Goal: Task Accomplishment & Management: Use online tool/utility

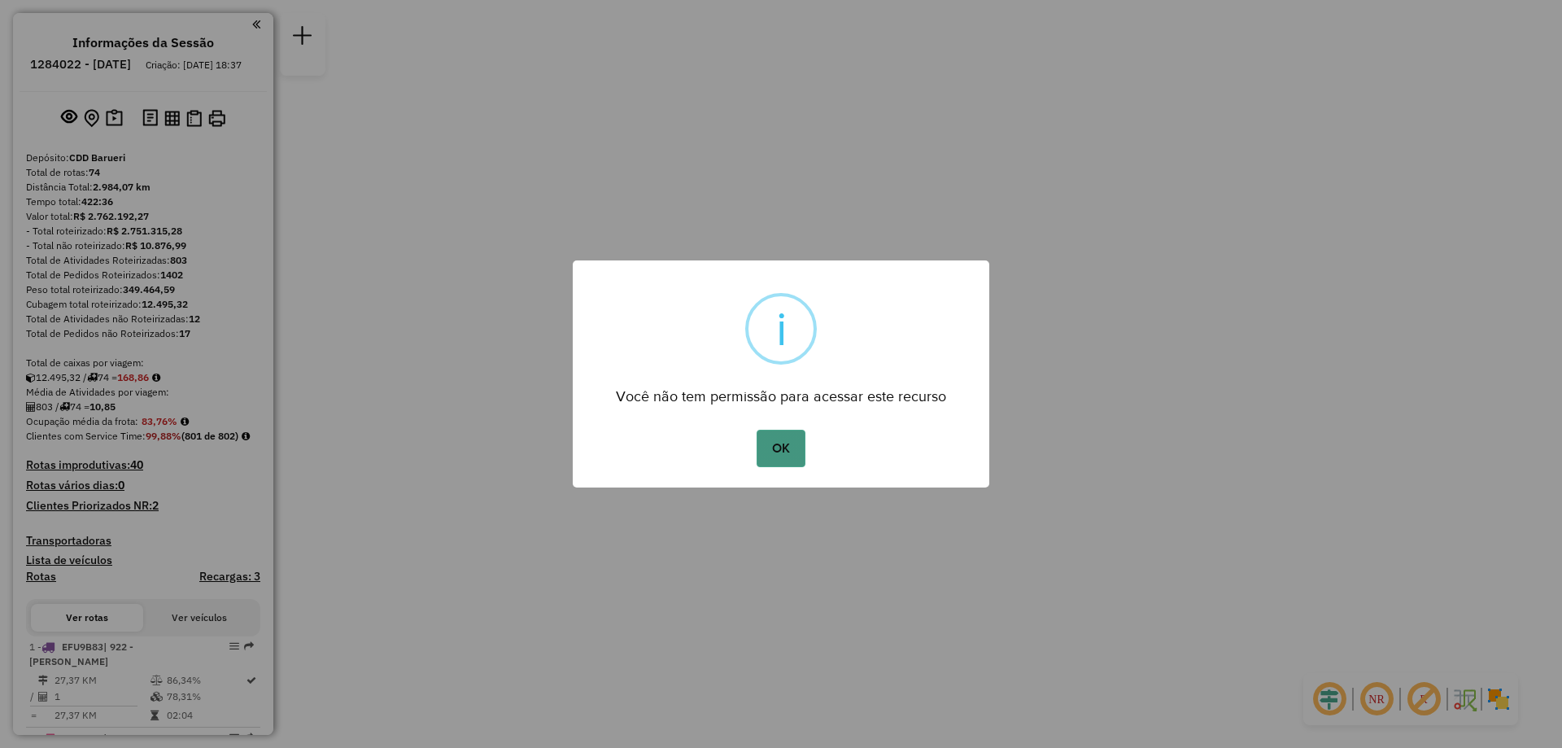
click at [786, 448] on button "OK" at bounding box center [781, 448] width 48 height 37
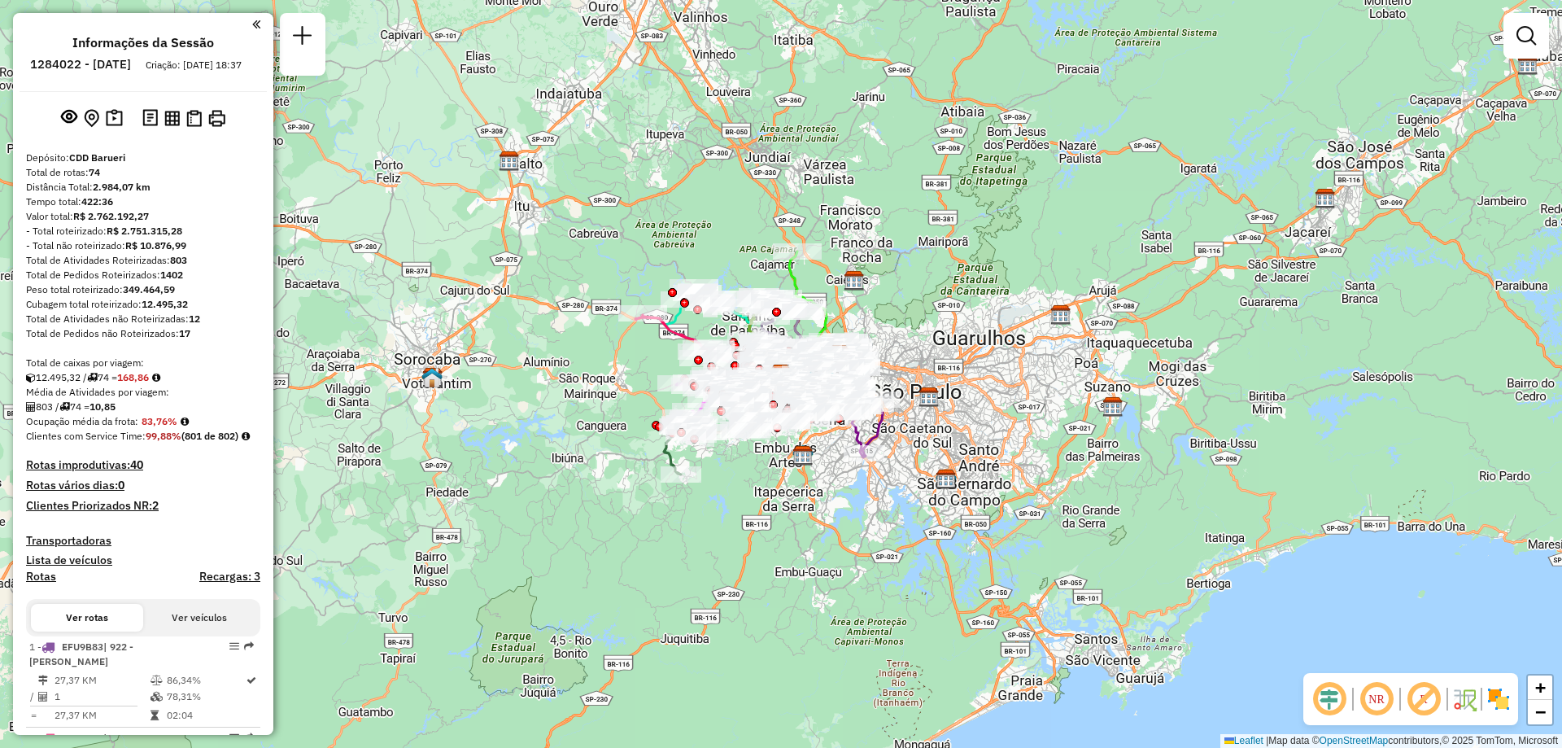
click at [1383, 694] on em at bounding box center [1376, 698] width 39 height 39
click at [1501, 692] on img at bounding box center [1499, 699] width 26 height 26
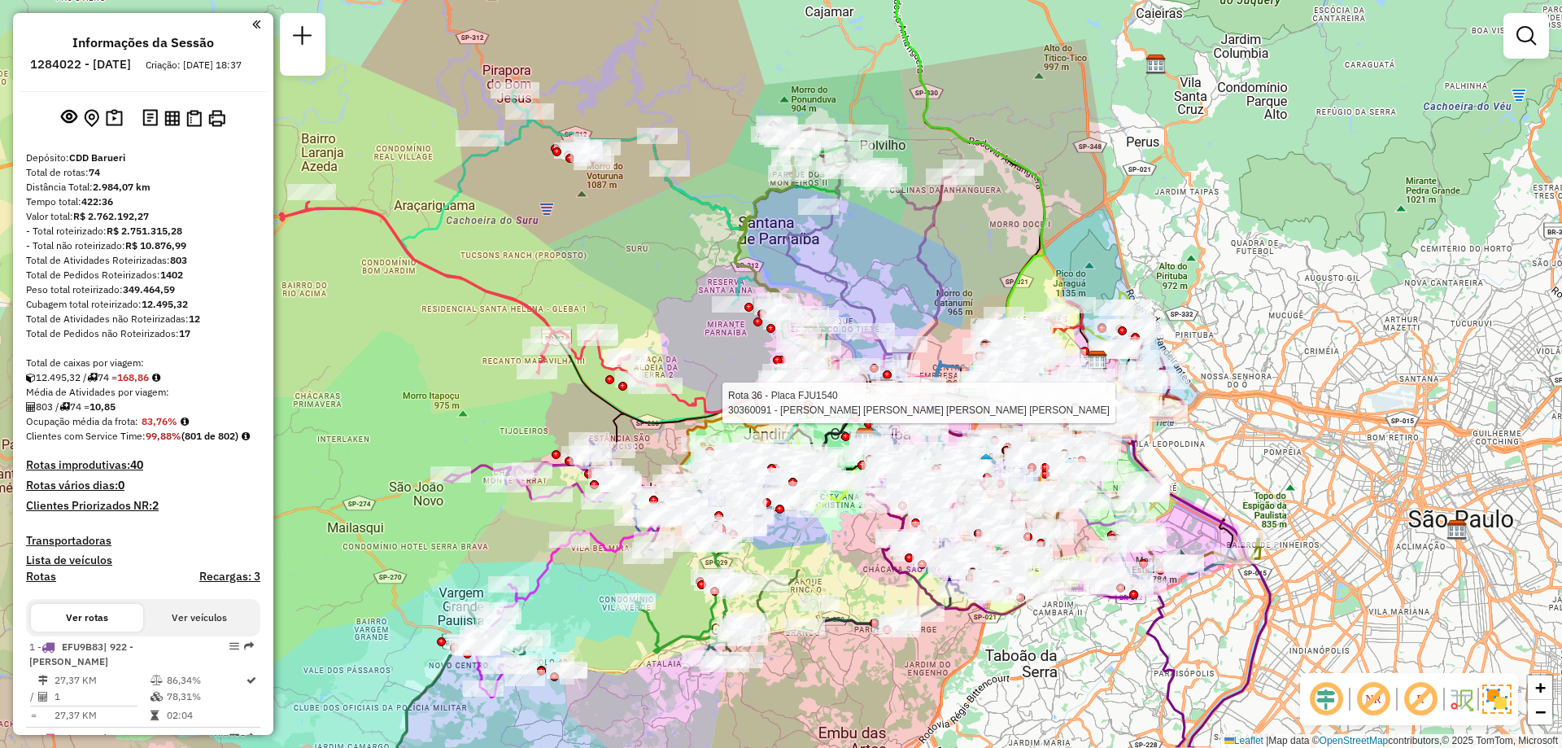
scroll to position [5917, 0]
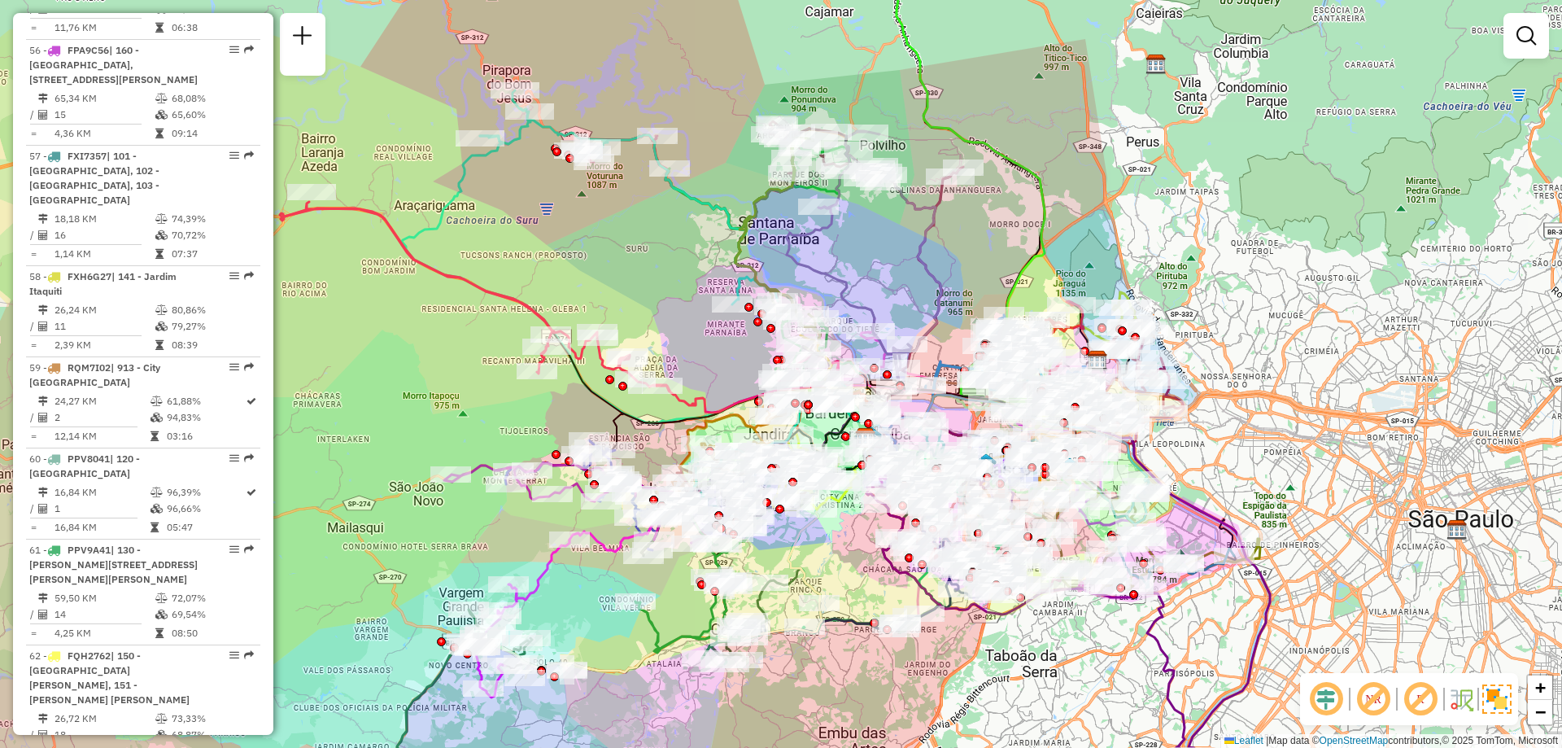
click at [897, 284] on div "Janela de atendimento Grade de atendimento Capacidade Transportadoras Veículos …" at bounding box center [781, 374] width 1562 height 748
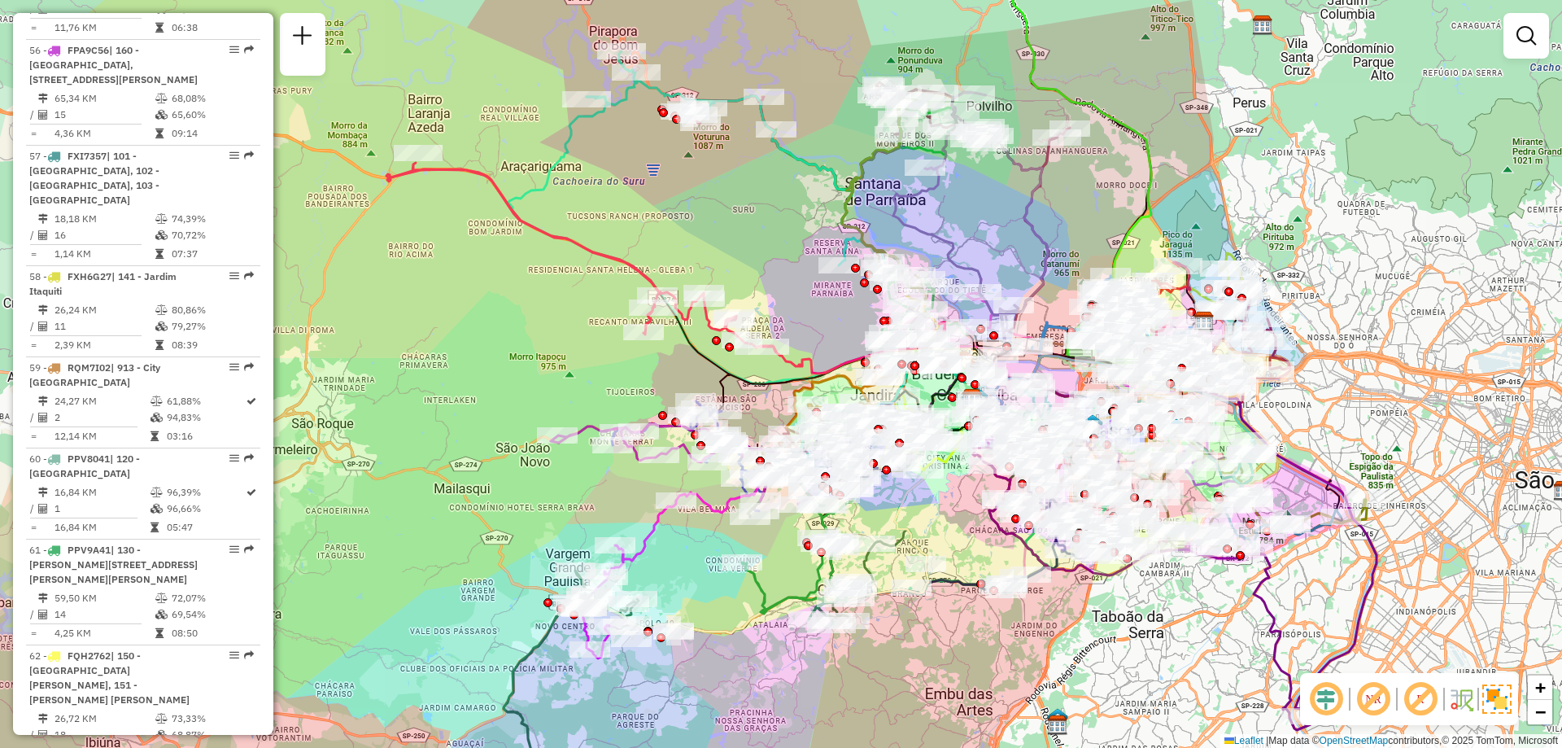
drag, startPoint x: 935, startPoint y: 270, endPoint x: 1005, endPoint y: 247, distance: 73.6
click at [1005, 247] on div "Janela de atendimento Grade de atendimento Capacidade Transportadoras Veículos …" at bounding box center [781, 374] width 1562 height 748
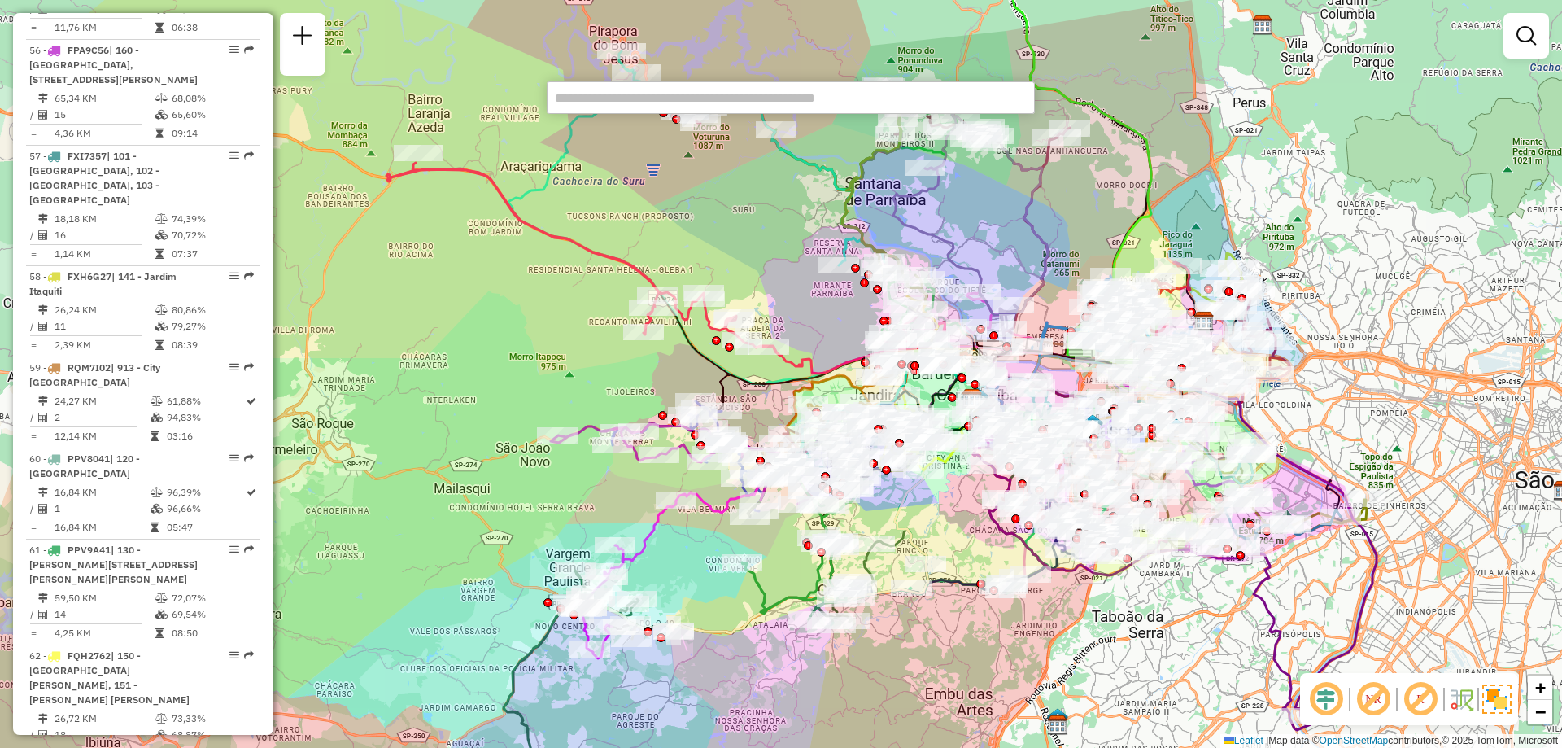
paste input "*****"
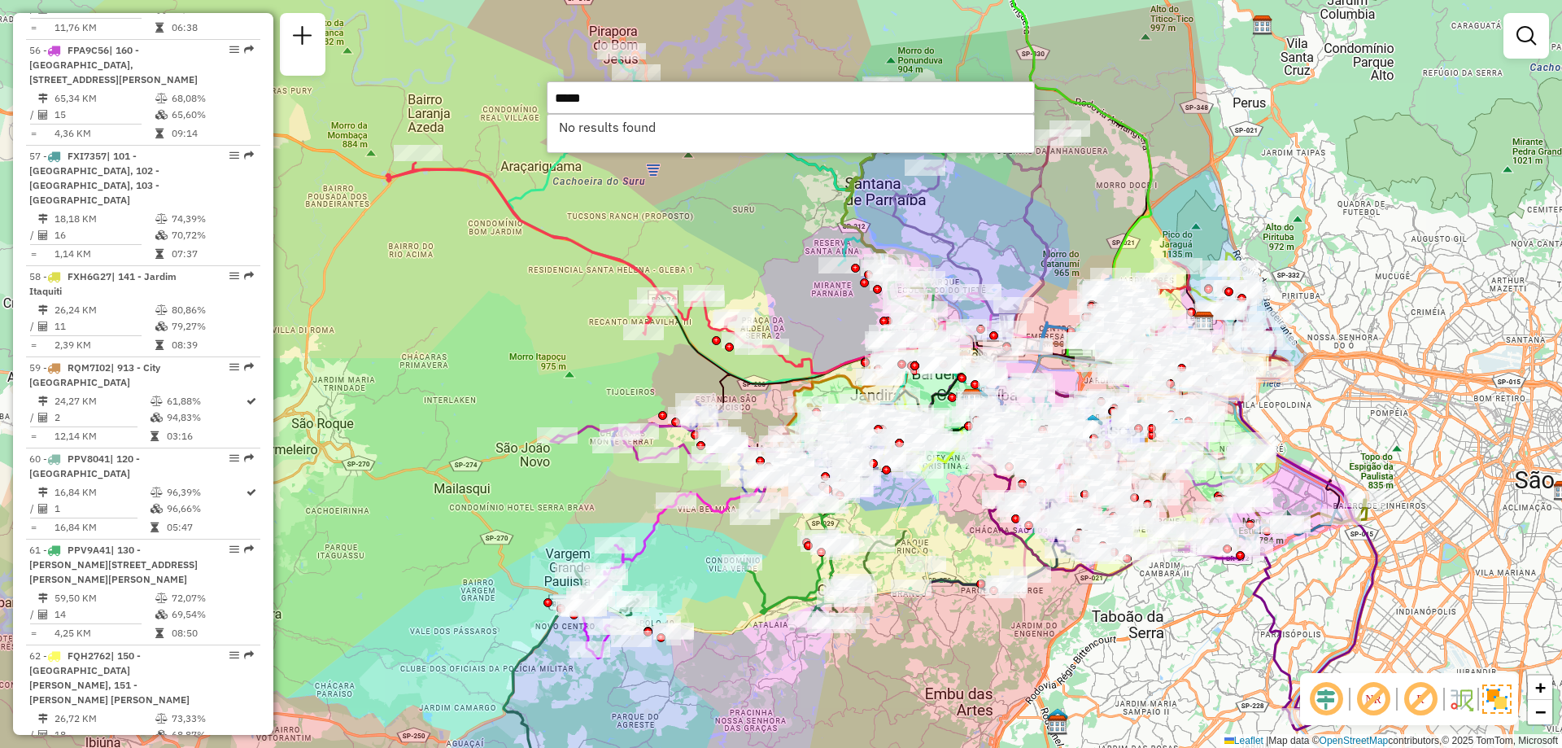
type input "*****"
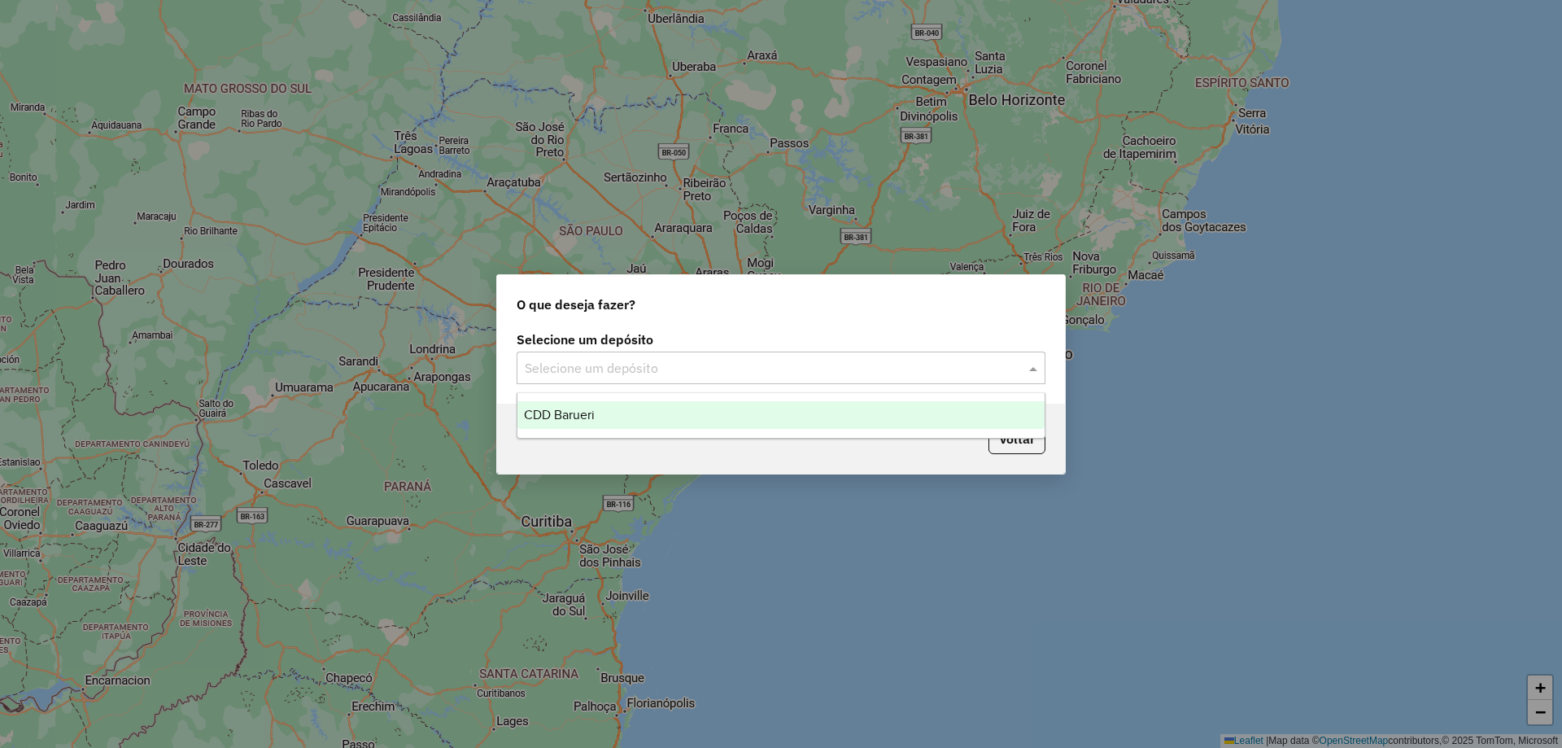
click at [608, 422] on div "CDD Barueri" at bounding box center [781, 415] width 527 height 28
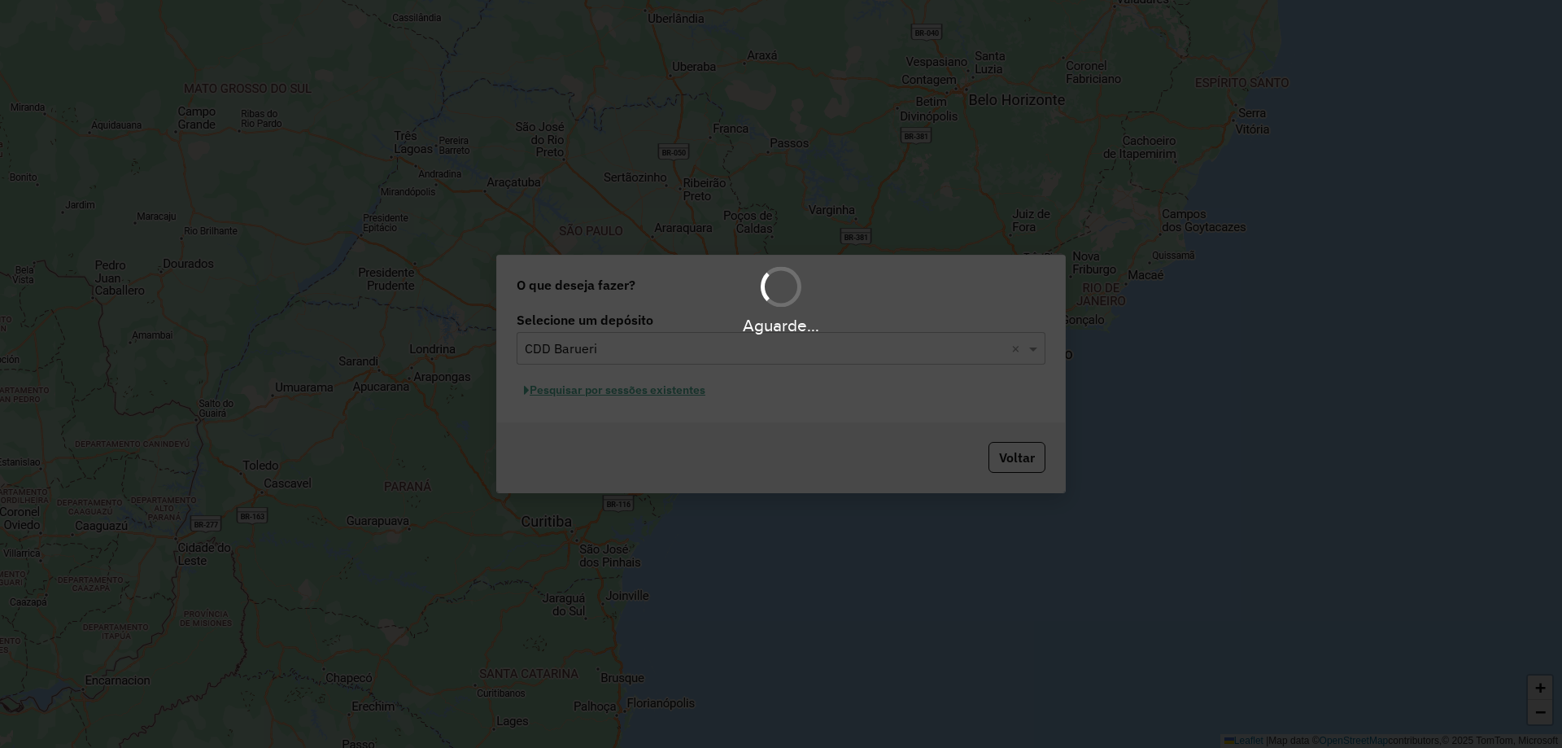
click at [648, 393] on div "Aguarde..." at bounding box center [781, 374] width 1562 height 748
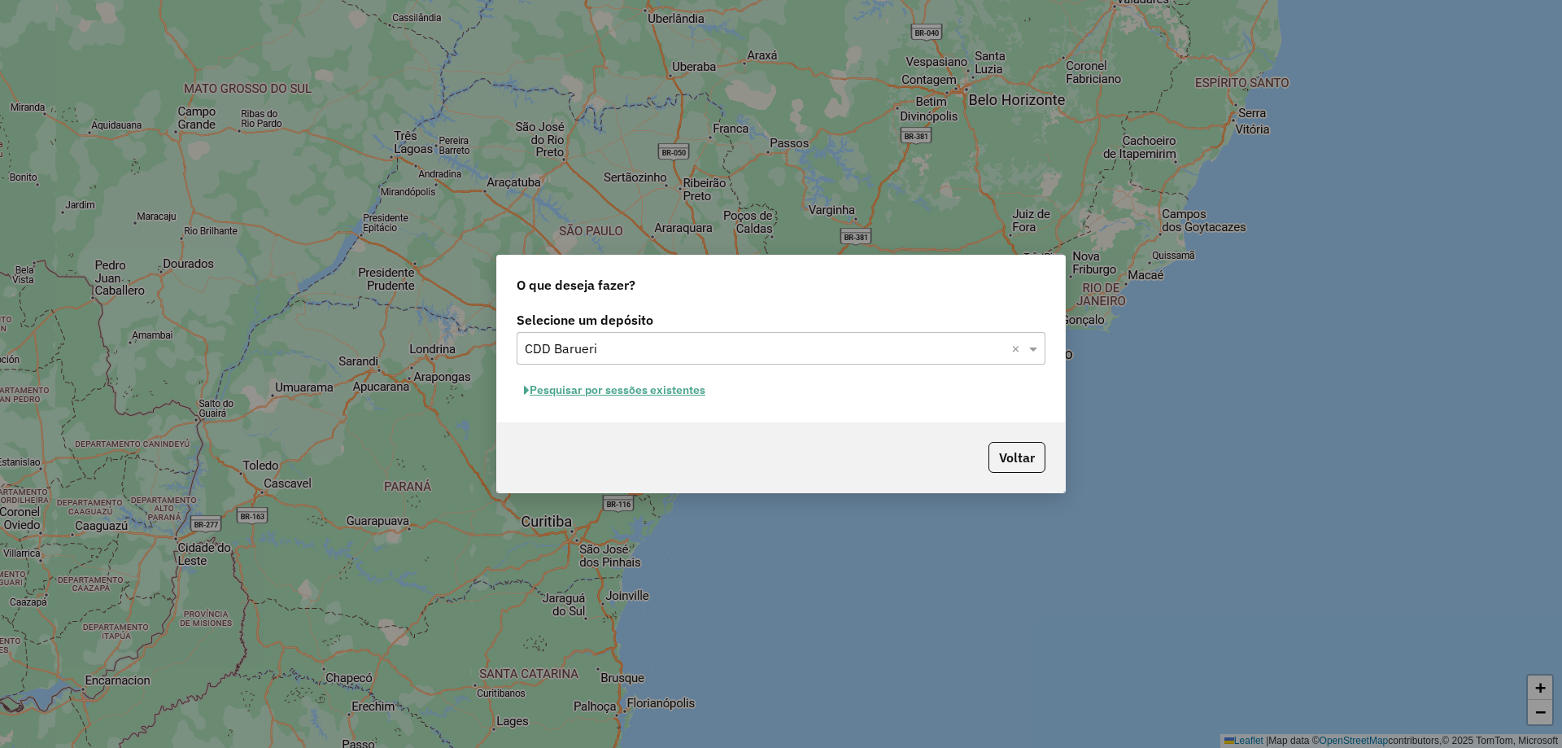
click at [647, 393] on button "Pesquisar por sessões existentes" at bounding box center [615, 390] width 196 height 25
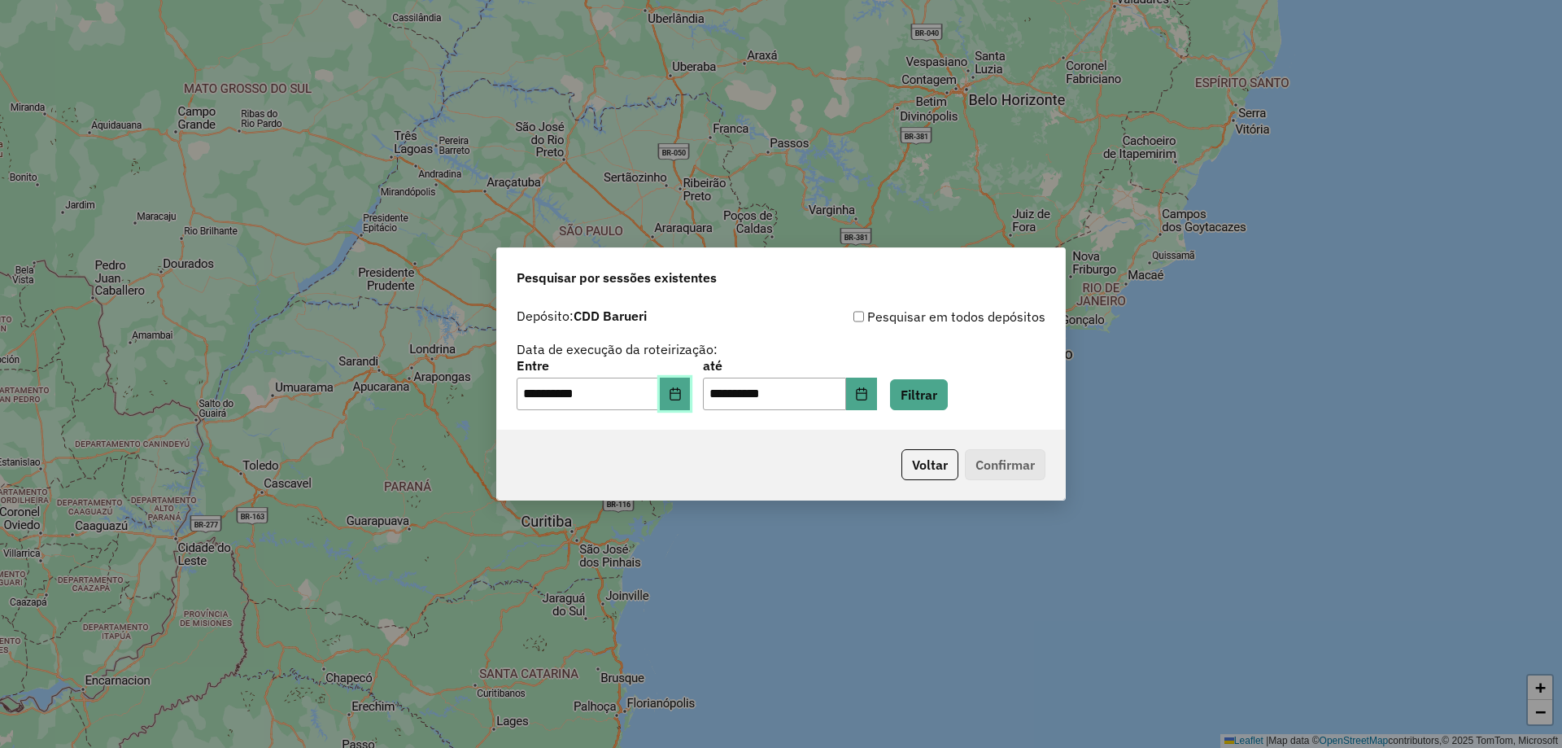
click at [682, 400] on button "Choose Date" at bounding box center [675, 394] width 31 height 33
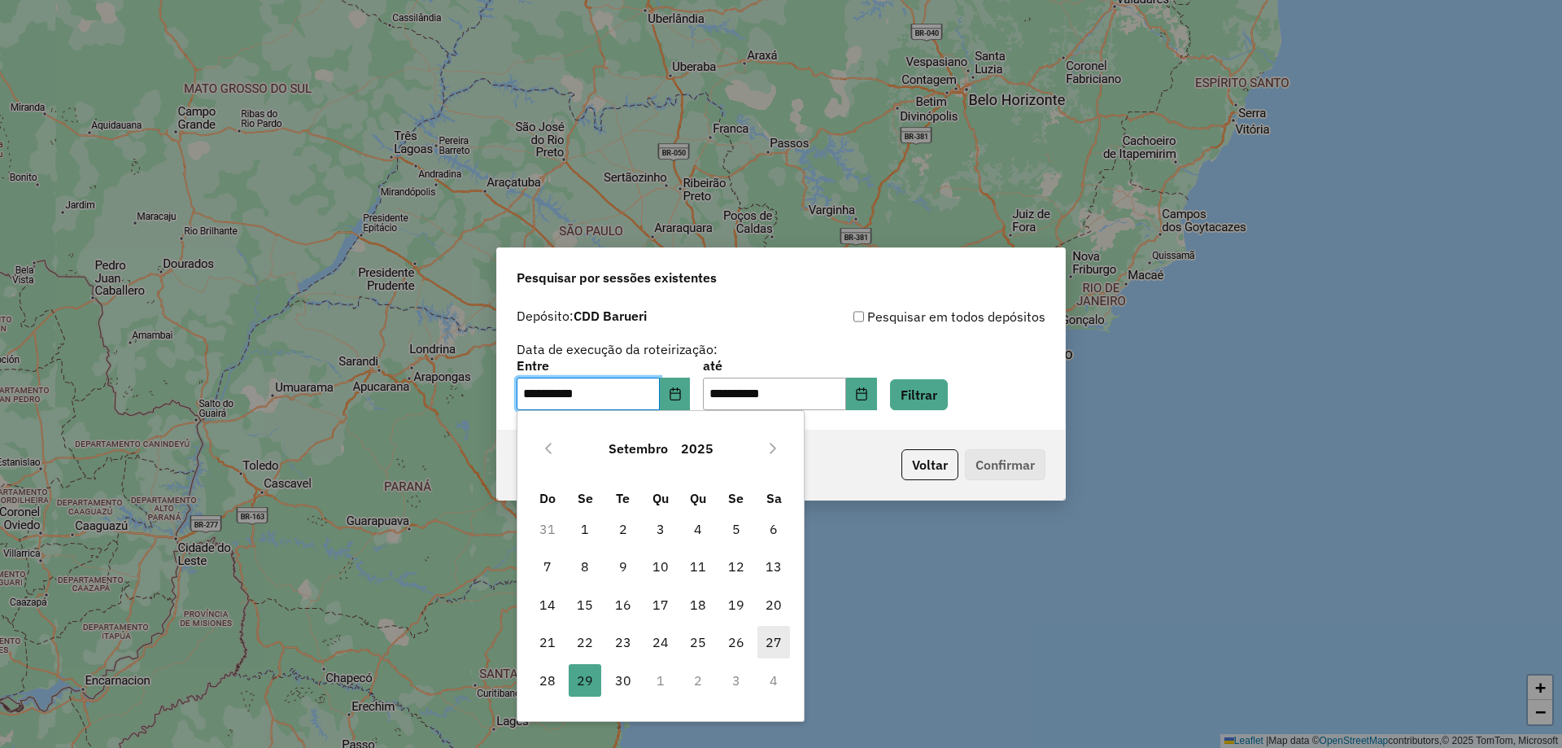
click at [771, 647] on span "27" at bounding box center [774, 642] width 33 height 33
type input "**********"
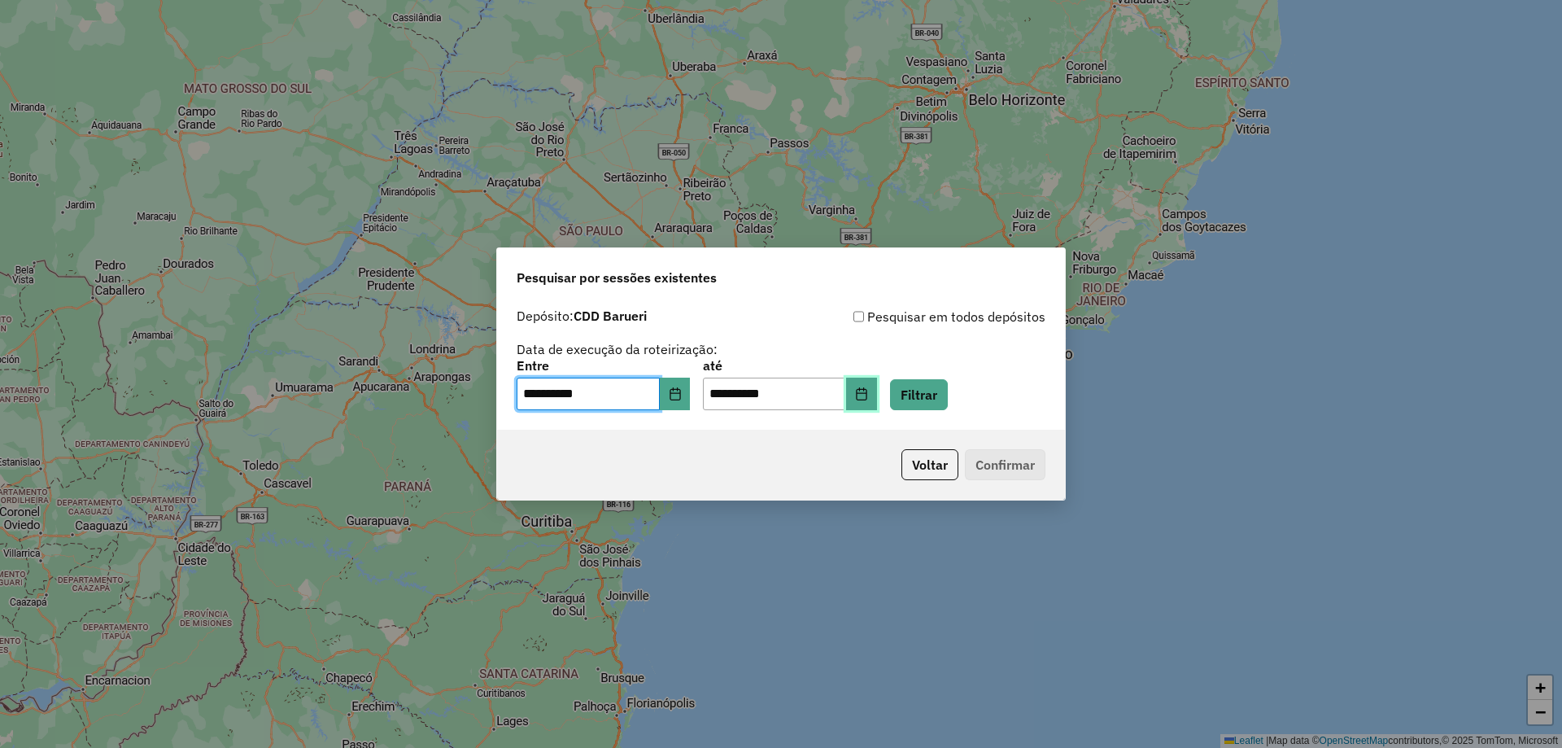
click at [868, 395] on icon "Choose Date" at bounding box center [861, 393] width 13 height 13
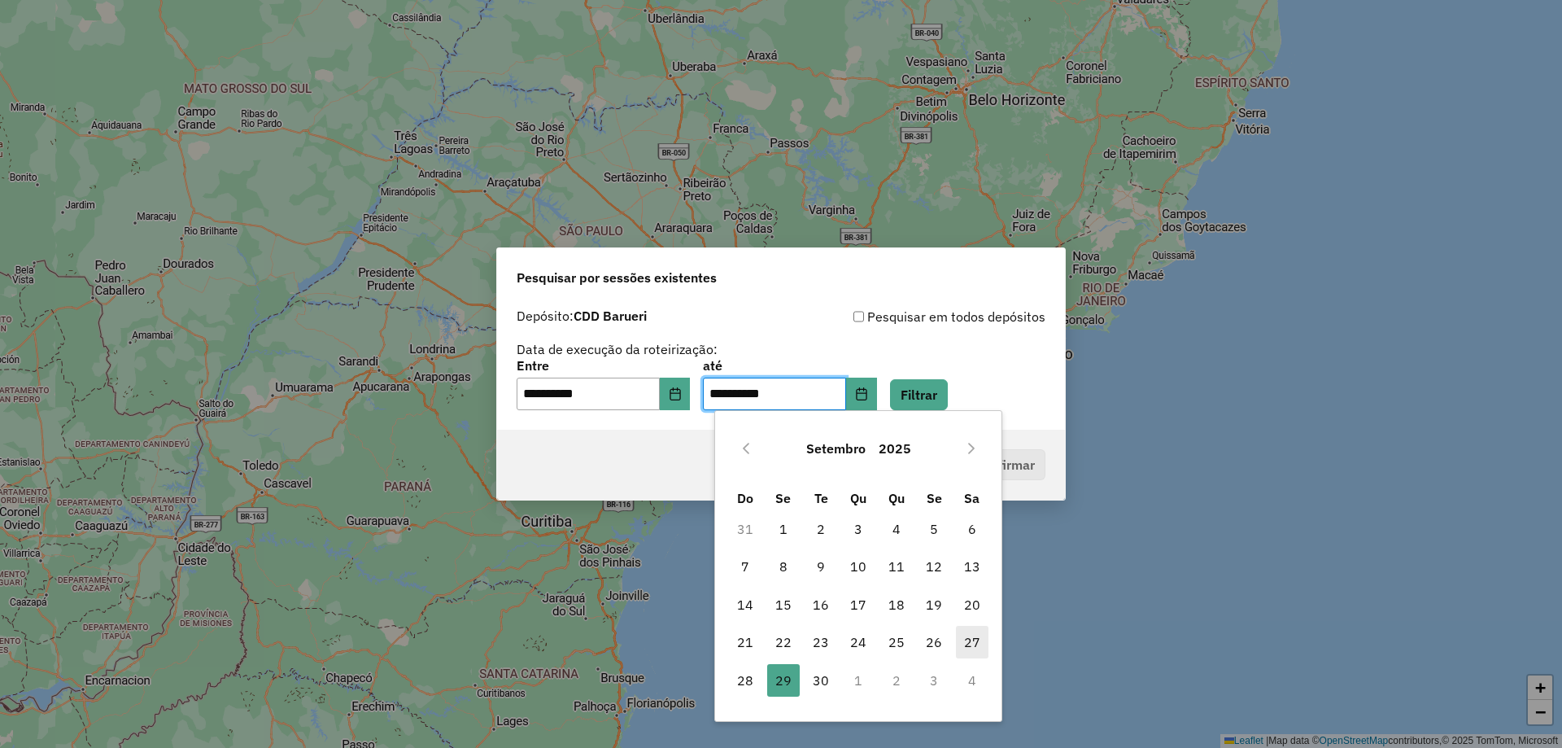
click at [981, 644] on span "27" at bounding box center [972, 642] width 33 height 33
type input "**********"
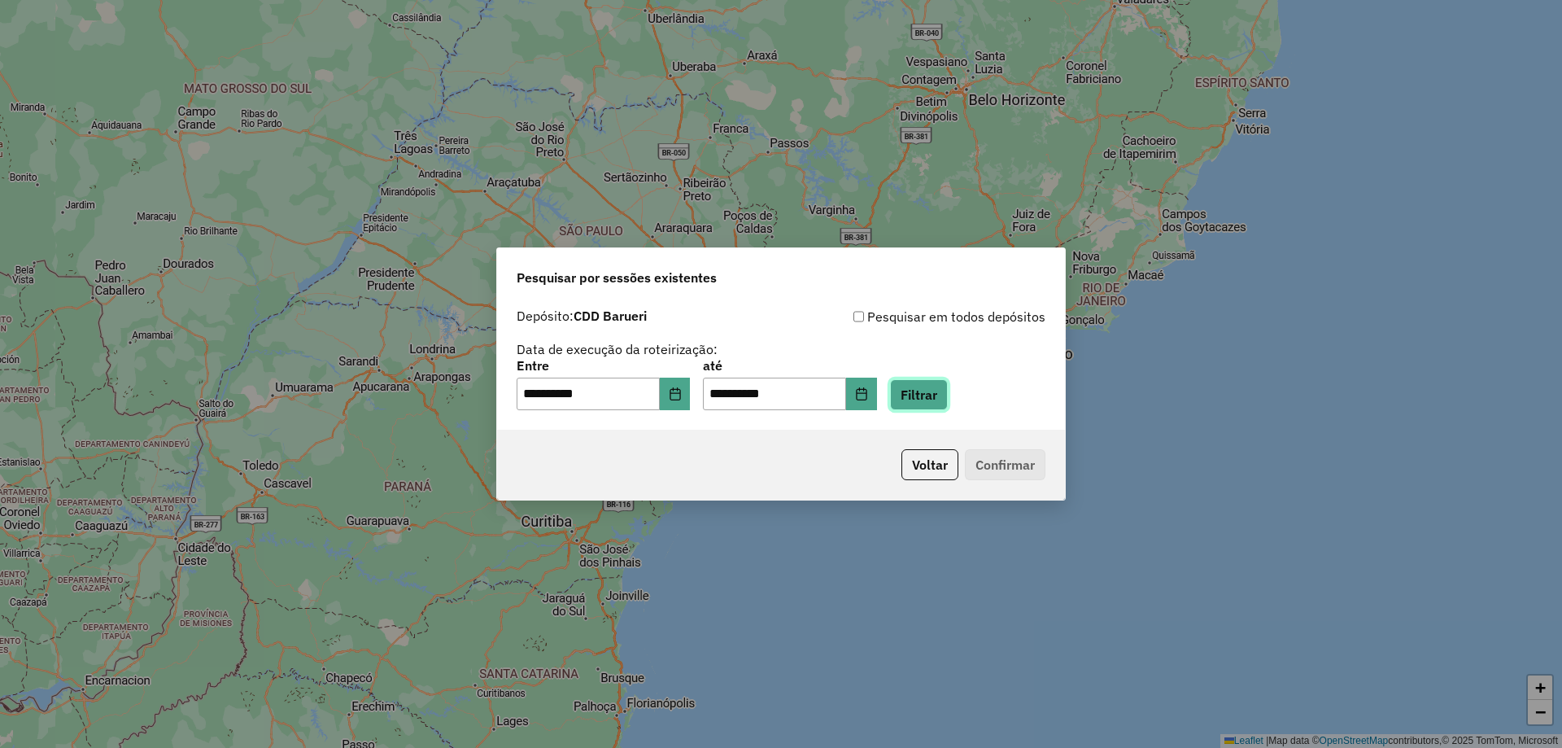
click at [943, 393] on button "Filtrar" at bounding box center [919, 394] width 58 height 31
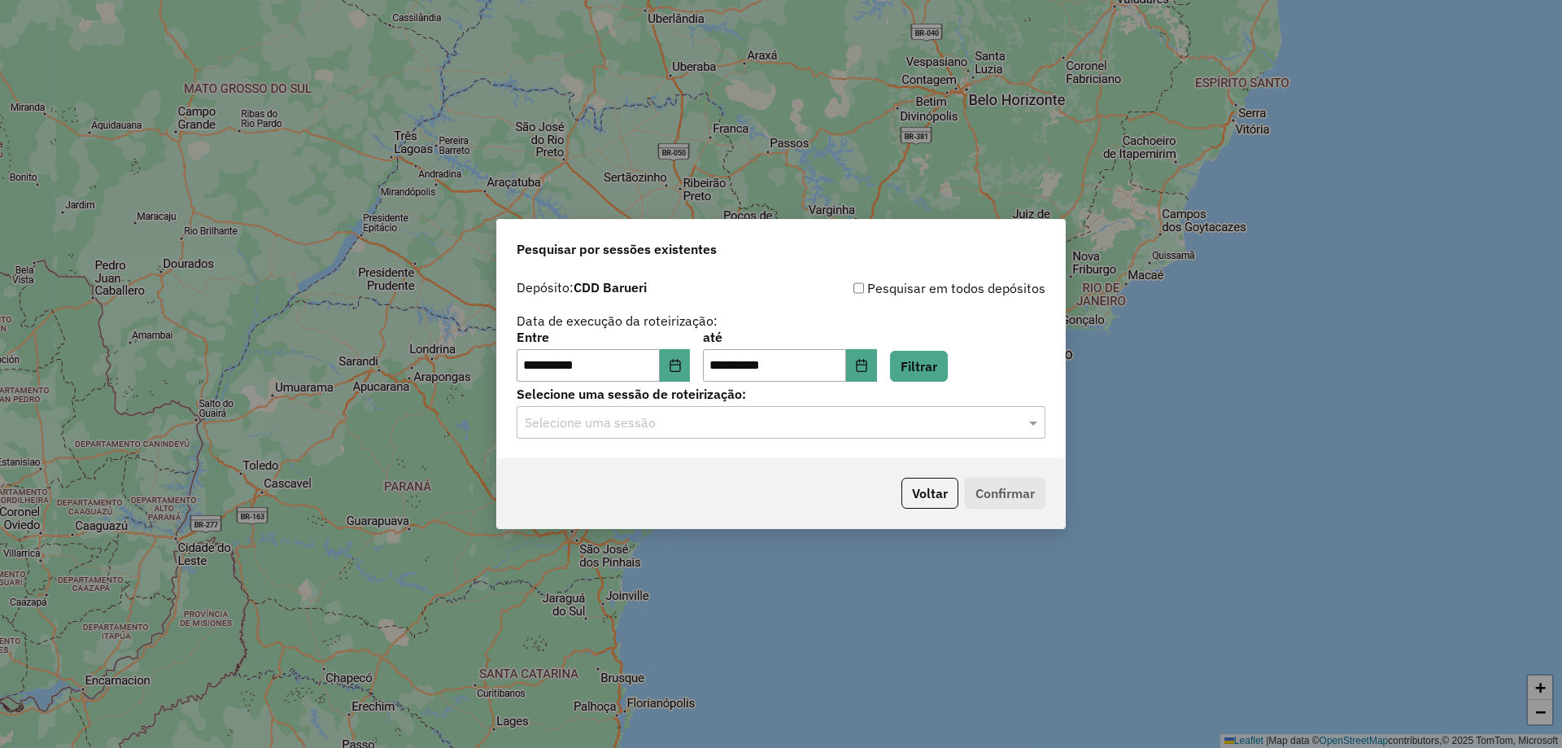
click at [786, 431] on input "text" at bounding box center [765, 423] width 480 height 20
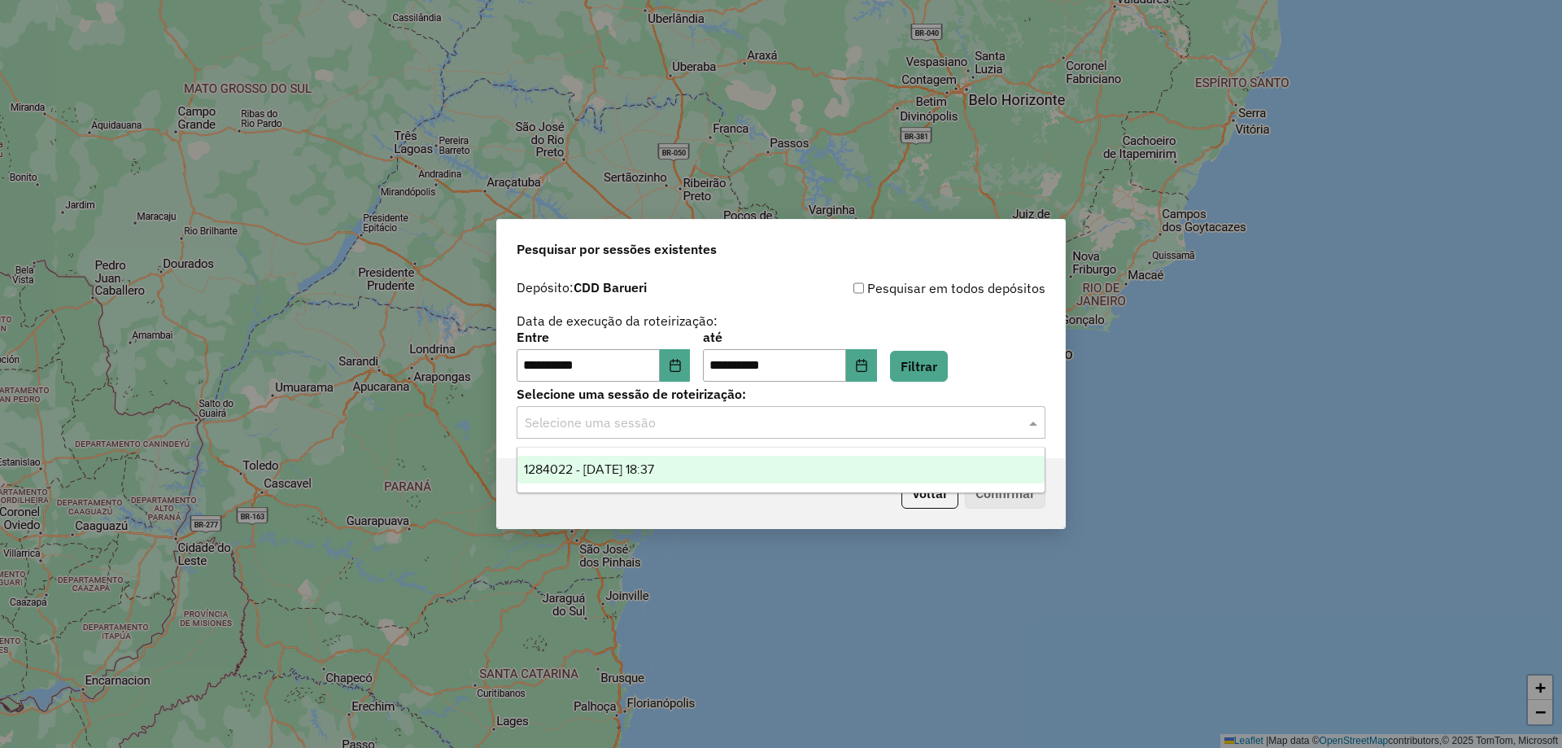
click at [695, 473] on div "1284022 - 27/09/2025 18:37" at bounding box center [781, 470] width 527 height 28
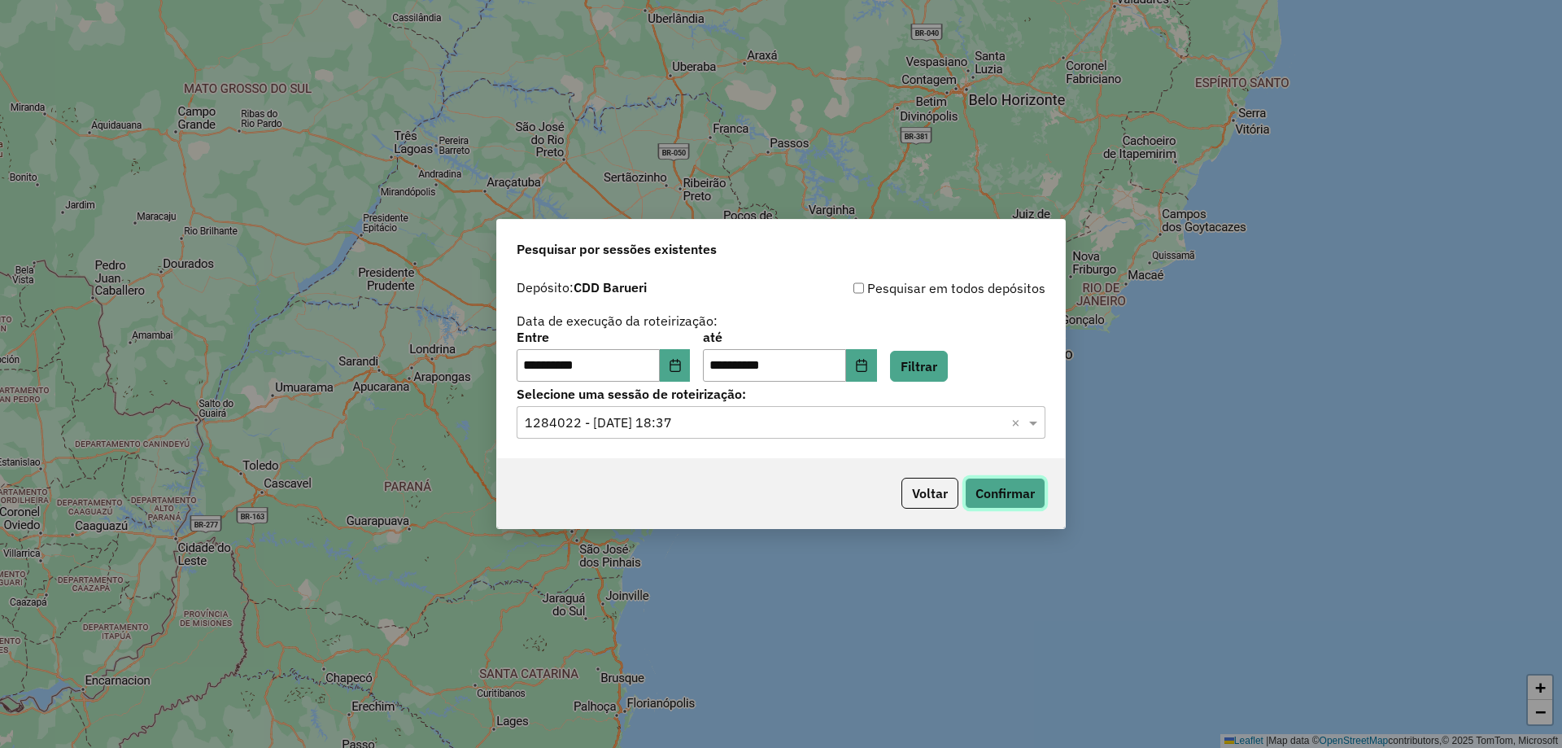
click at [986, 487] on button "Confirmar" at bounding box center [1005, 493] width 81 height 31
click at [684, 356] on button "Choose Date" at bounding box center [675, 365] width 31 height 33
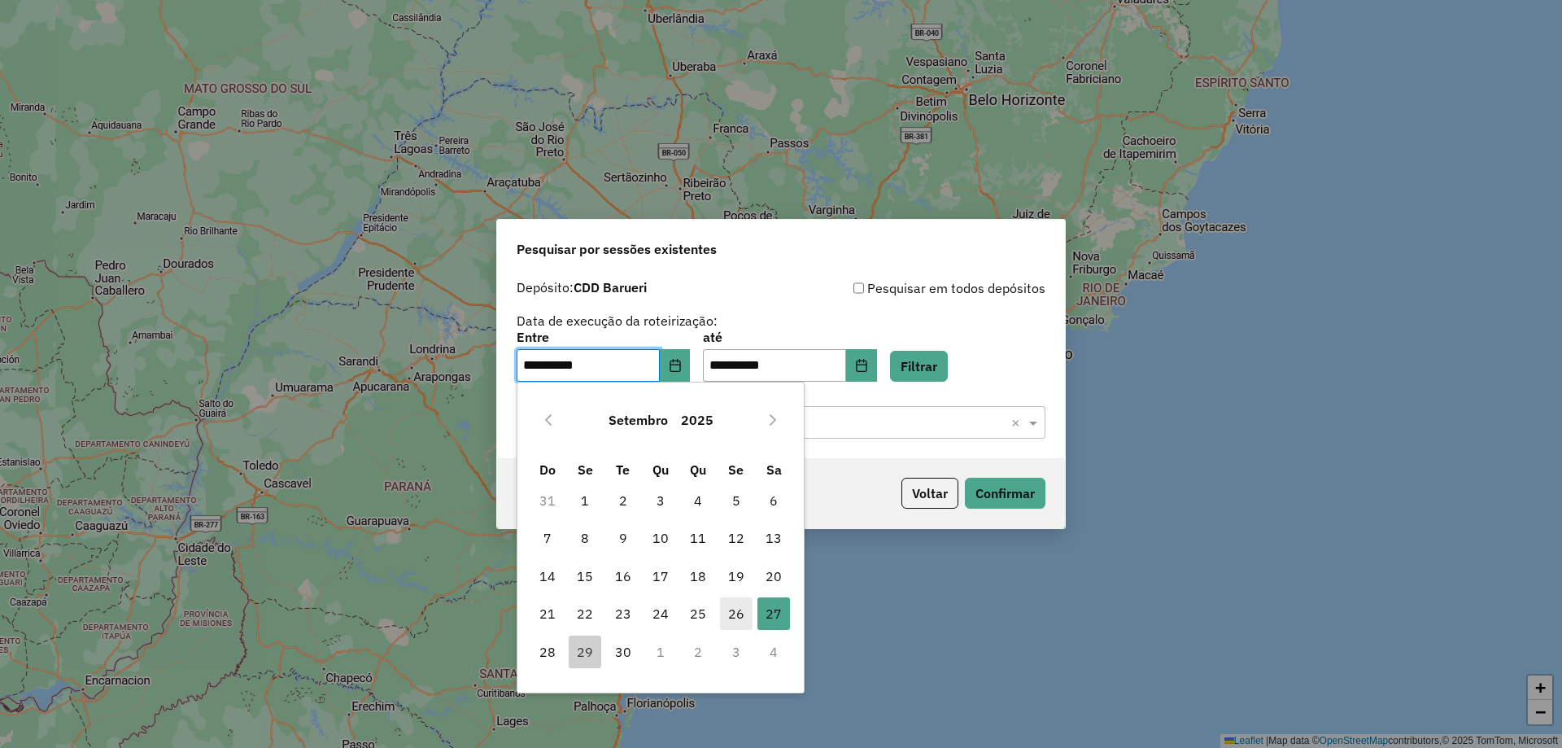
click at [745, 607] on span "26" at bounding box center [736, 613] width 33 height 33
type input "**********"
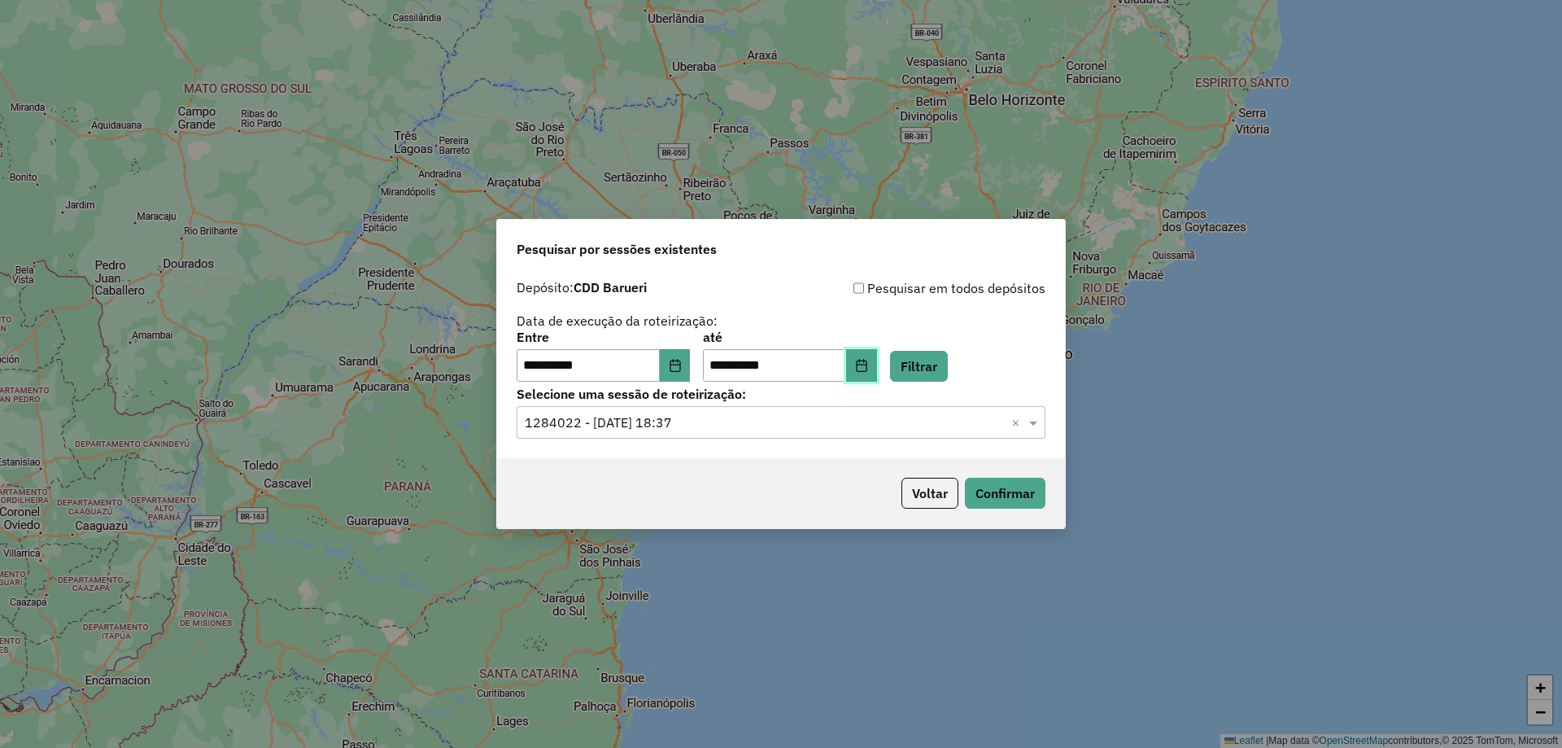
click at [868, 369] on icon "Choose Date" at bounding box center [861, 365] width 13 height 13
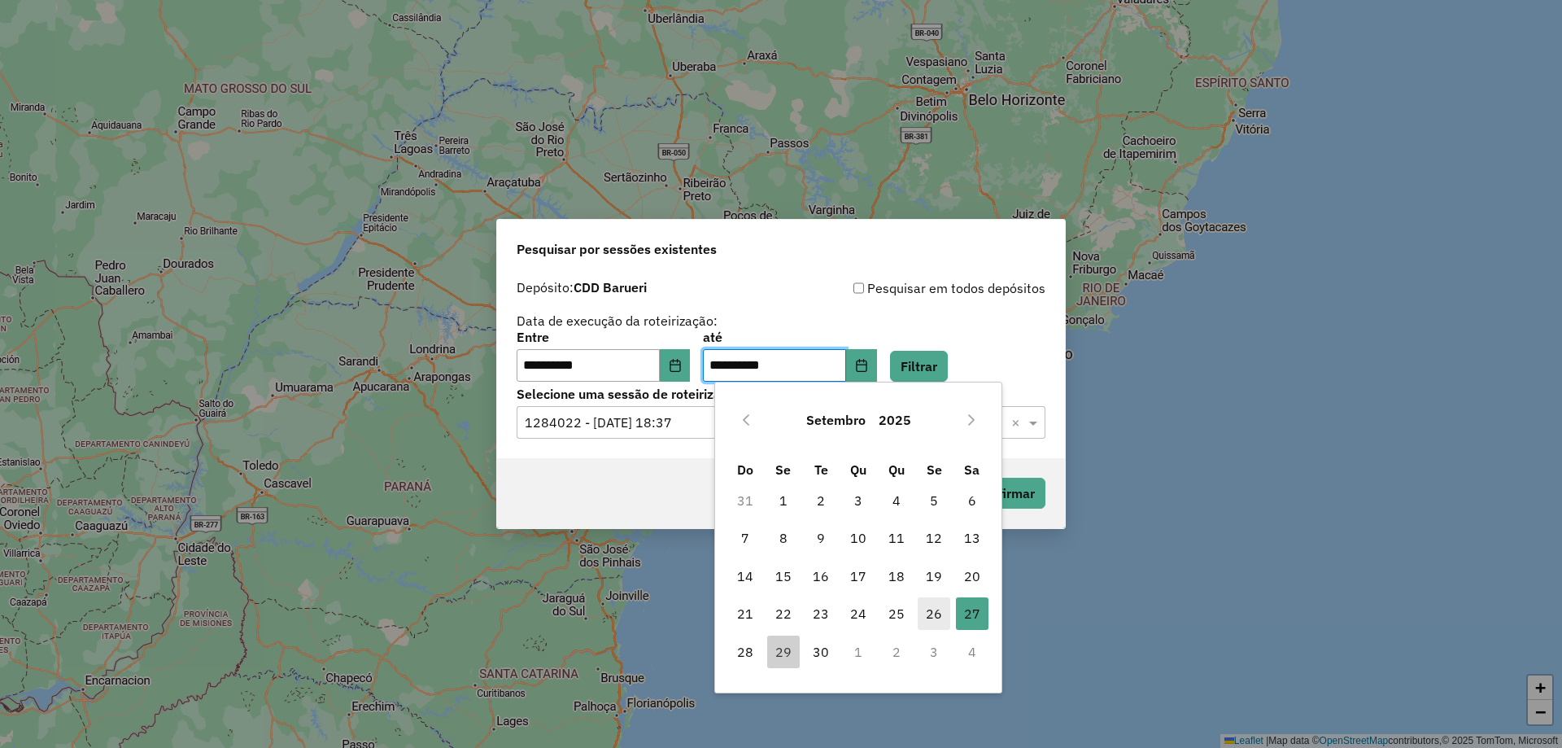
click at [928, 609] on span "26" at bounding box center [934, 613] width 33 height 33
type input "**********"
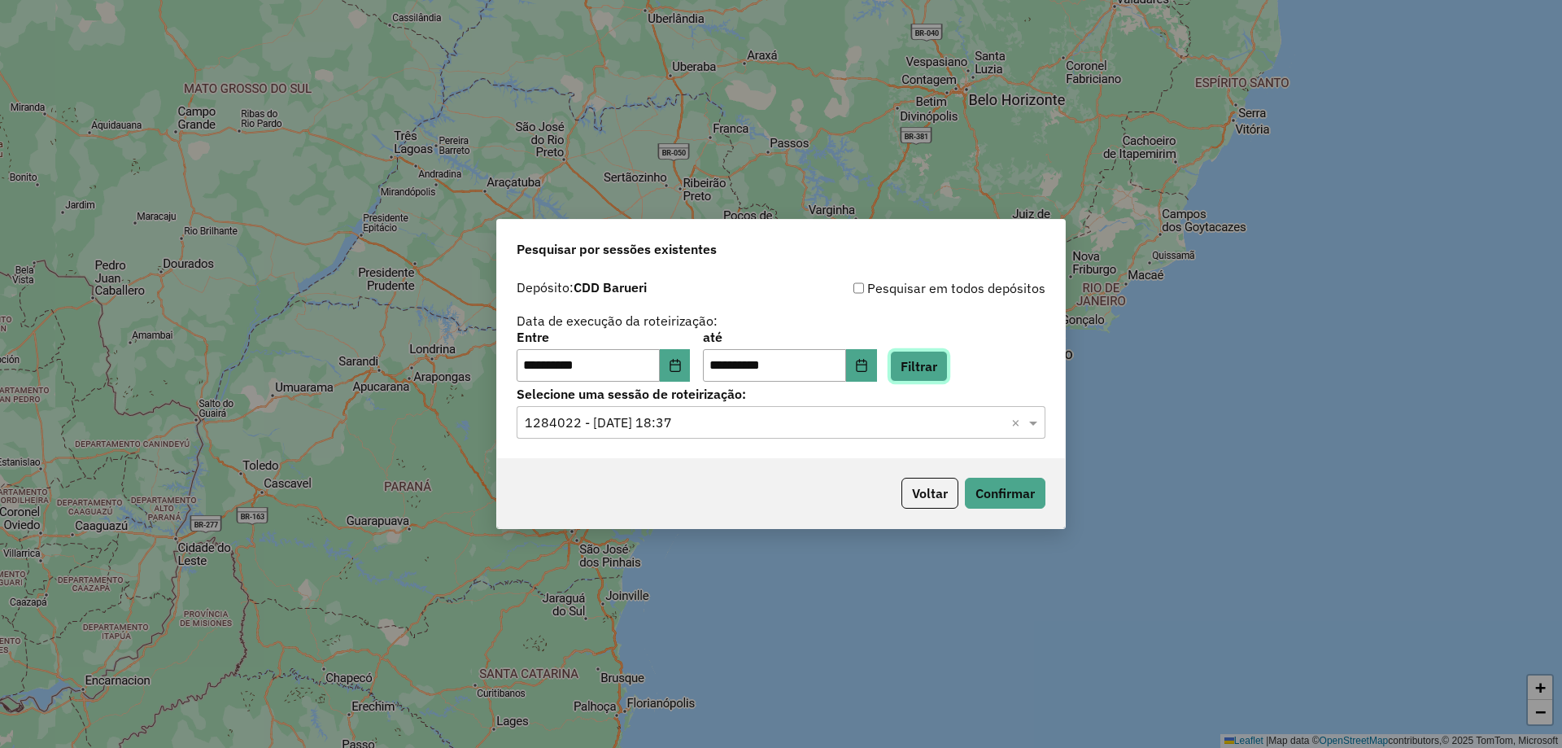
click at [937, 360] on button "Filtrar" at bounding box center [919, 366] width 58 height 31
click at [707, 420] on input "text" at bounding box center [765, 423] width 480 height 20
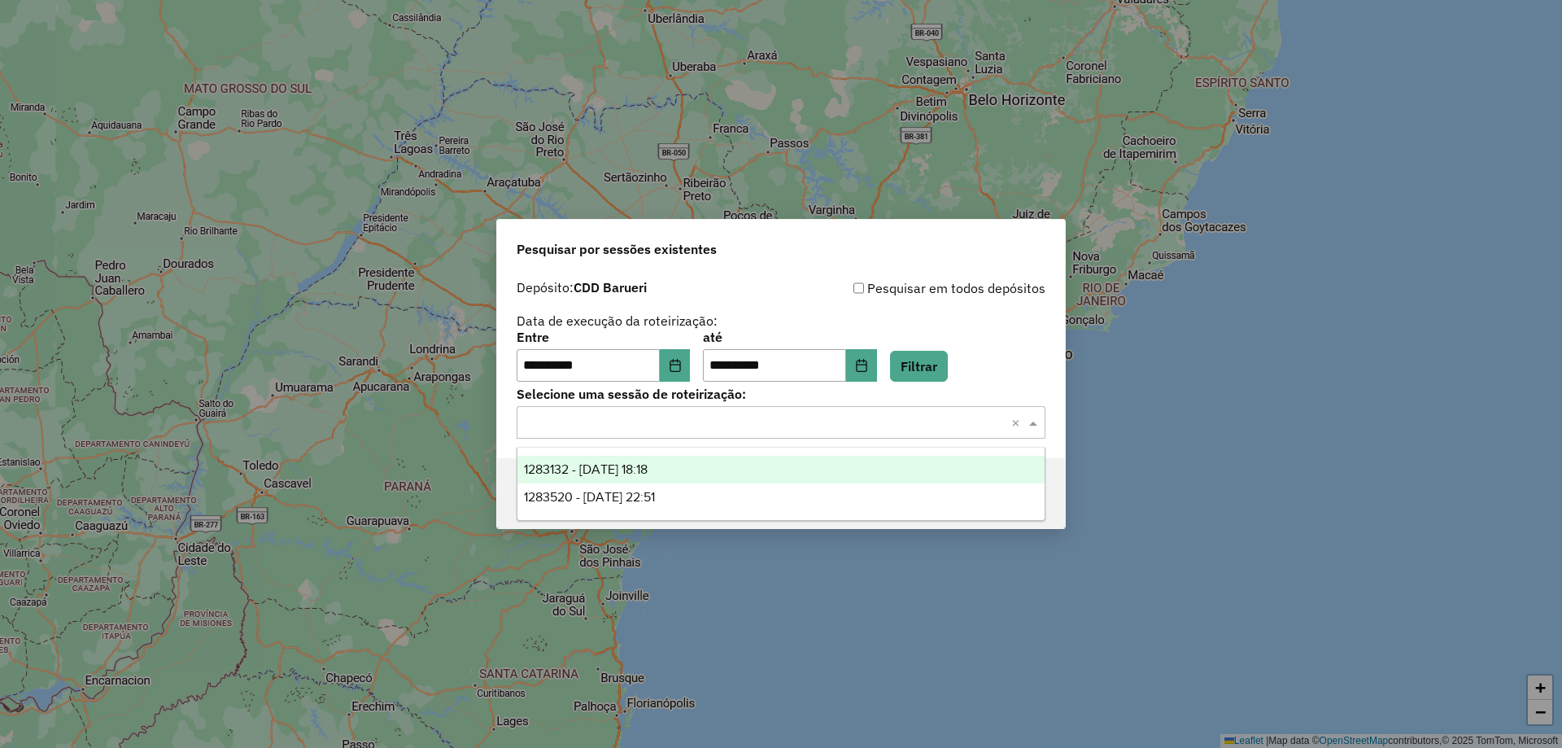
click at [685, 471] on div "1283132 - 26/09/2025 18:18" at bounding box center [781, 470] width 527 height 28
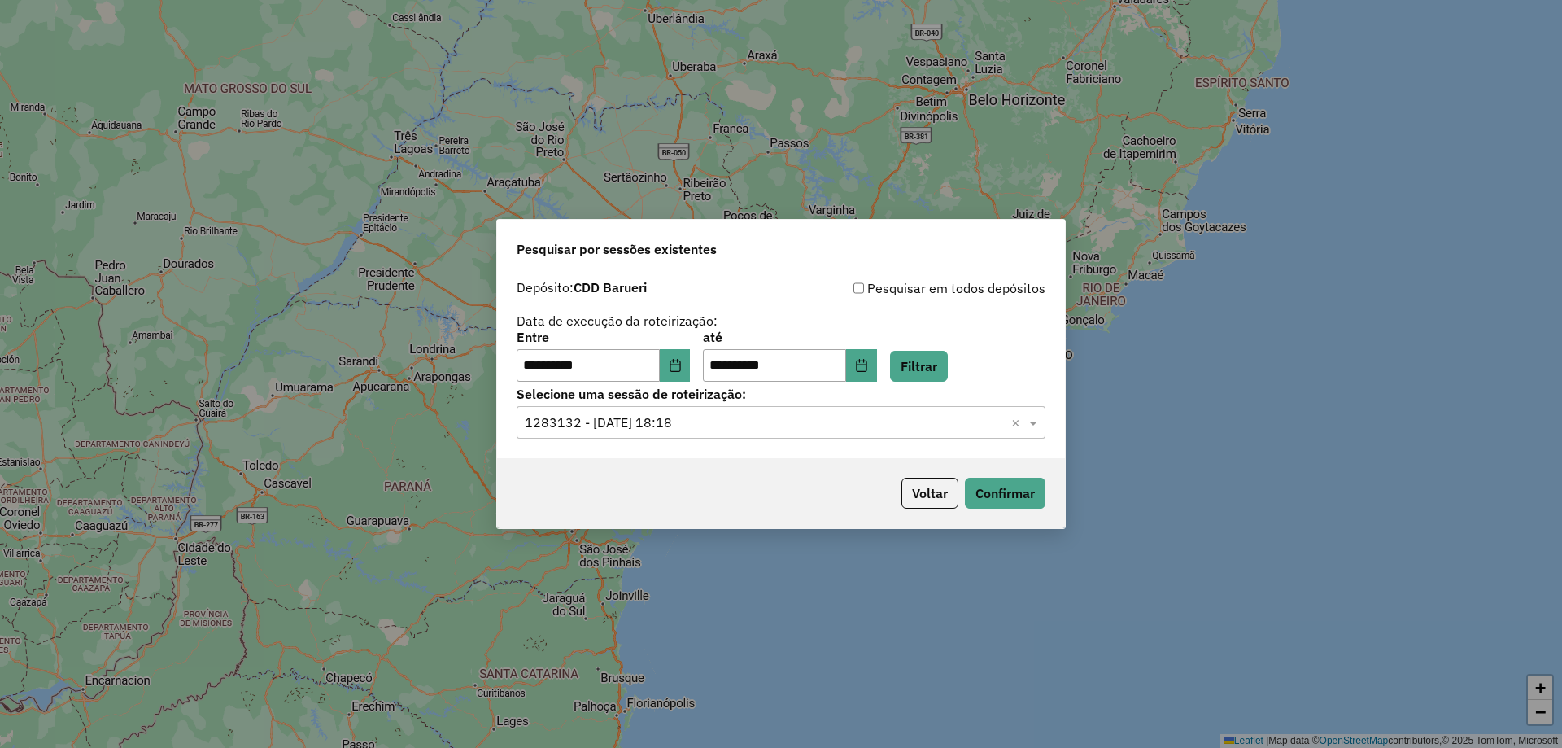
click at [1049, 496] on div "Voltar Confirmar" at bounding box center [781, 493] width 568 height 70
click at [1016, 485] on button "Confirmar" at bounding box center [1005, 493] width 81 height 31
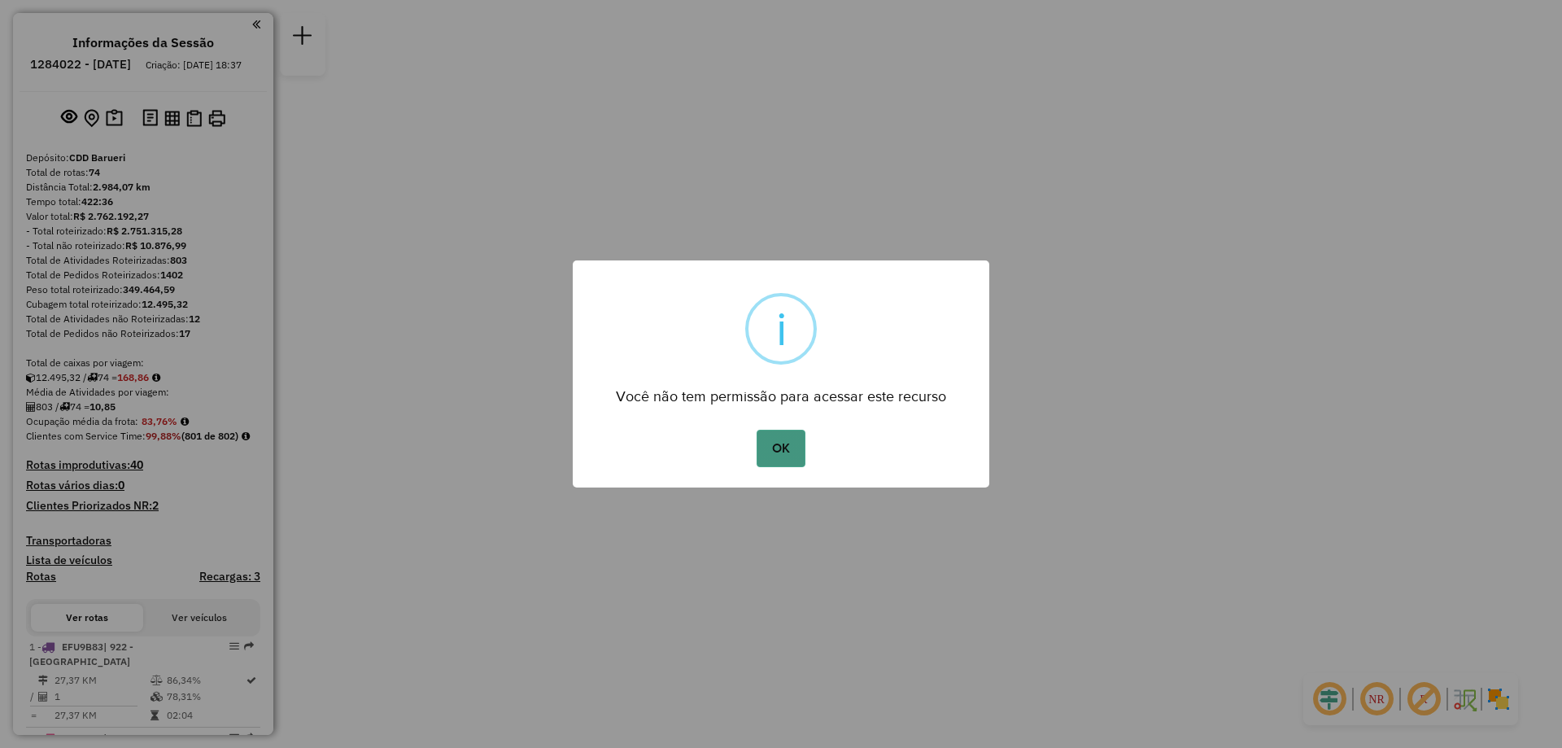
click at [794, 431] on button "OK" at bounding box center [781, 448] width 48 height 37
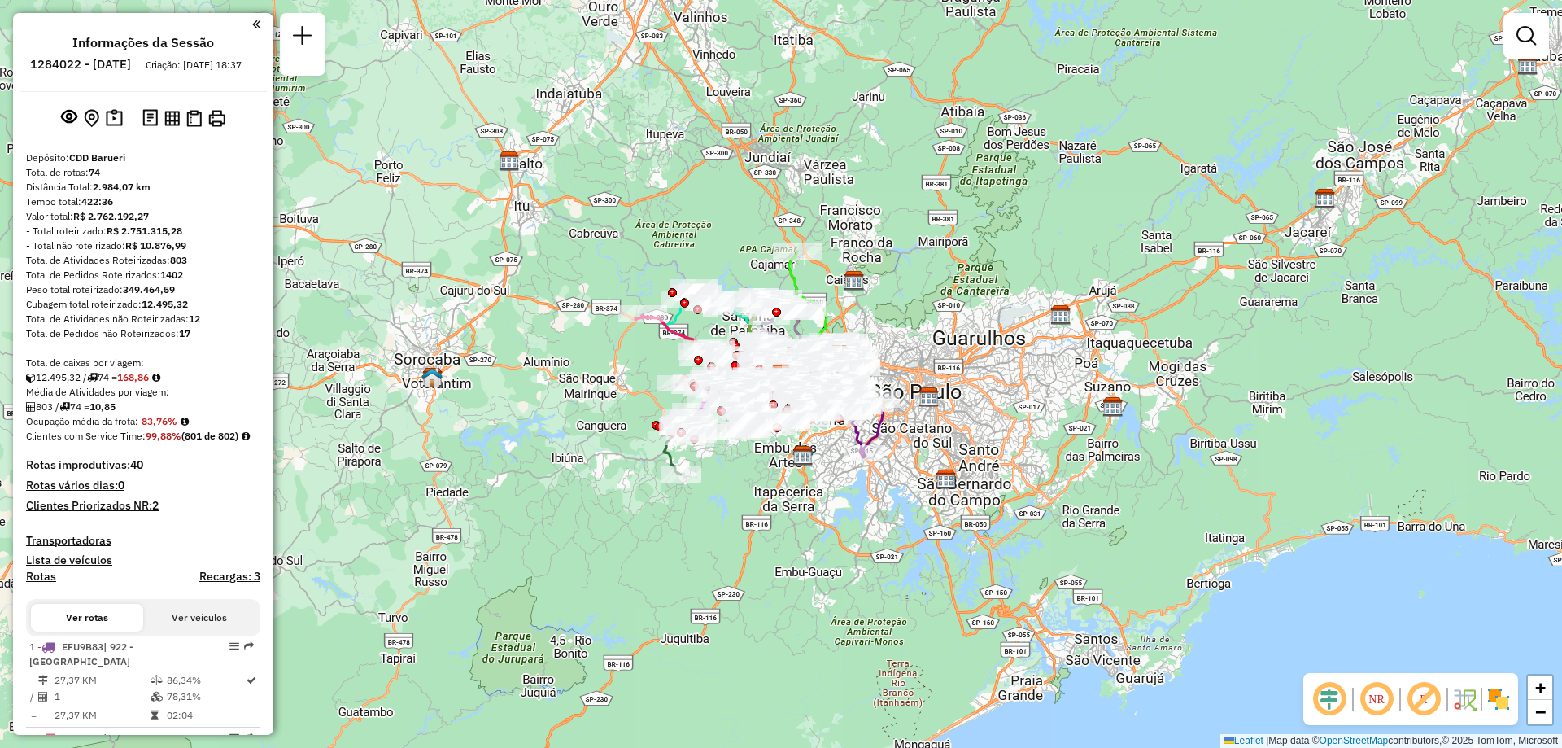
click at [1393, 699] on em at bounding box center [1376, 698] width 39 height 39
click at [1491, 695] on img at bounding box center [1499, 699] width 26 height 26
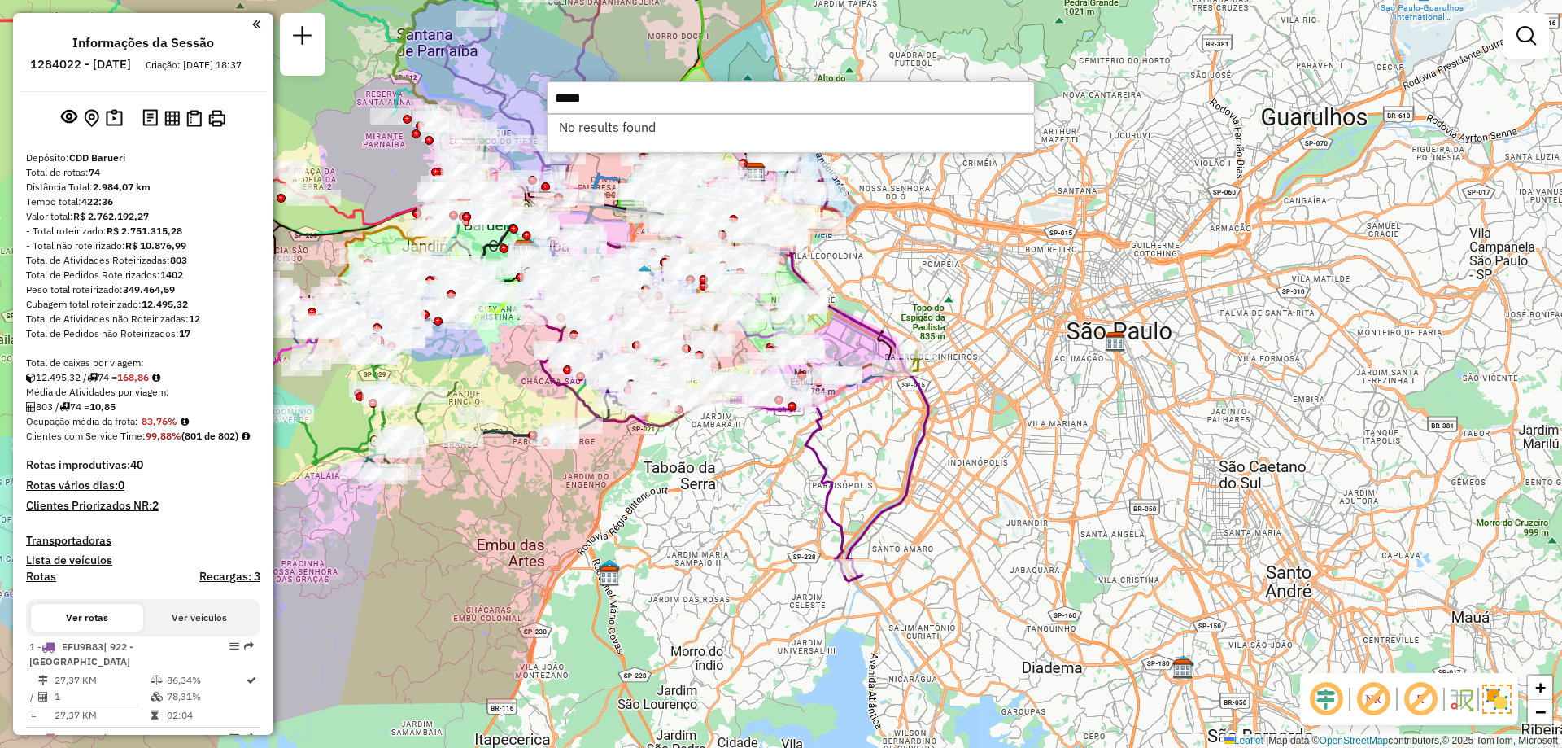
type input "*****"
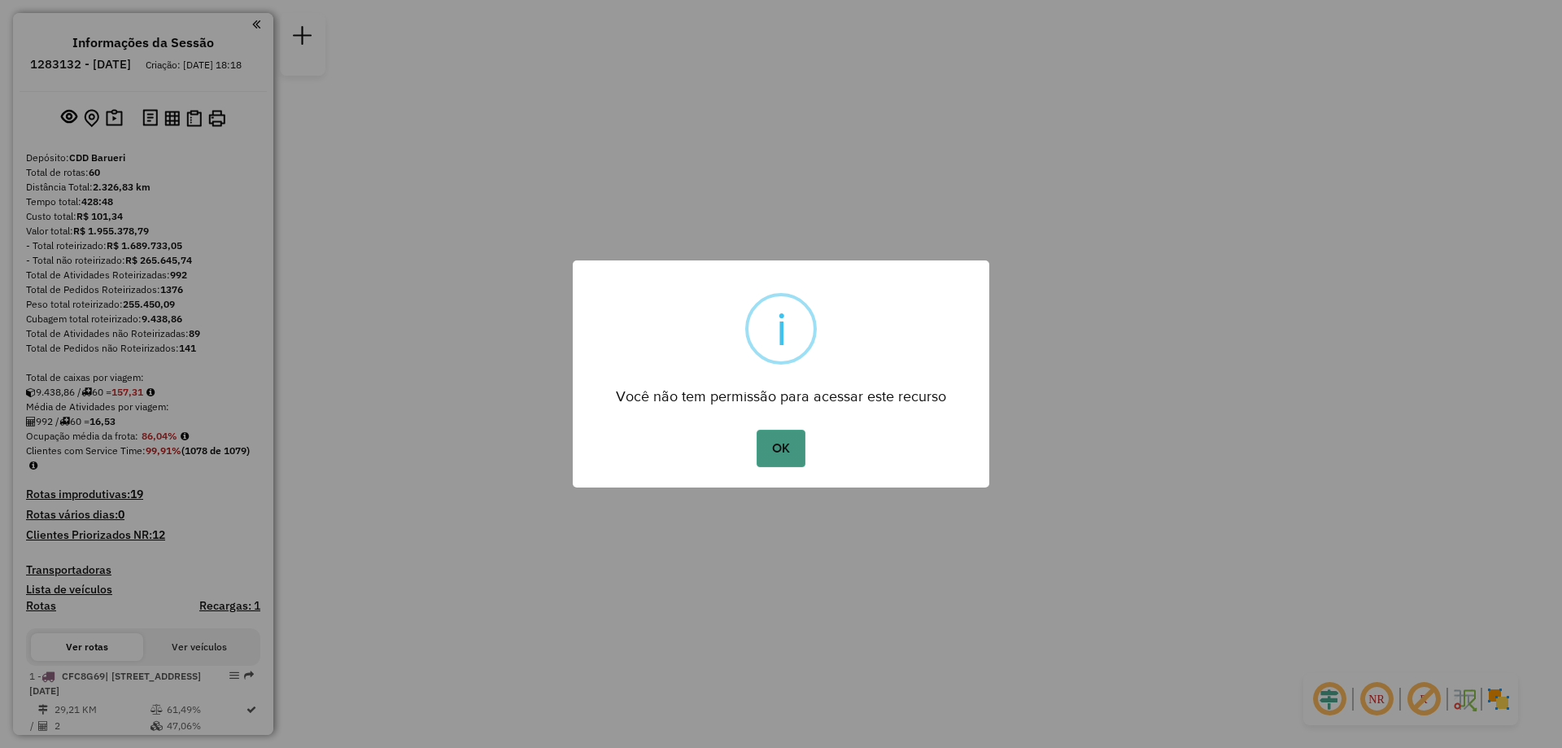
click at [789, 465] on button "OK" at bounding box center [781, 448] width 48 height 37
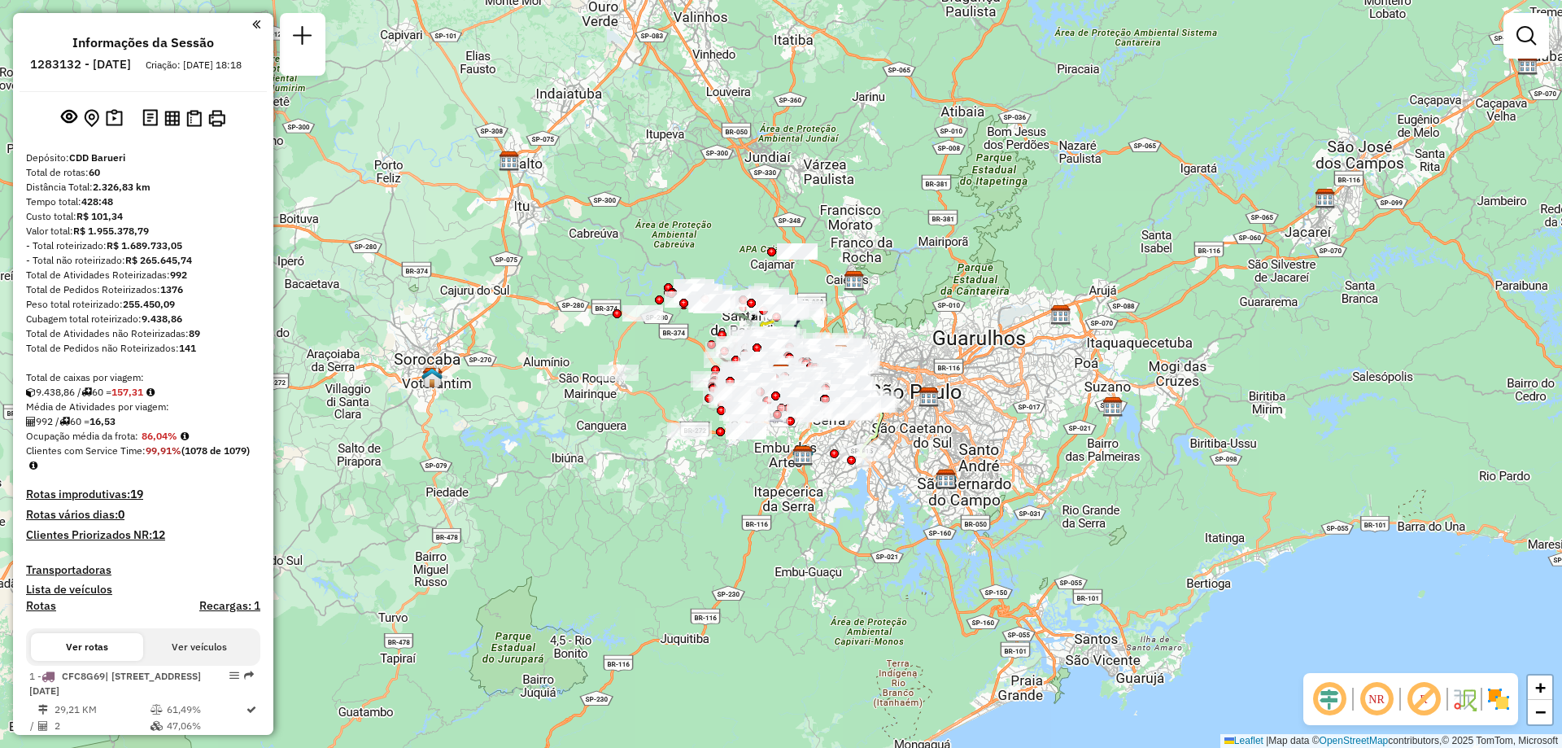
click at [1383, 699] on em at bounding box center [1376, 698] width 39 height 39
click at [1500, 696] on img at bounding box center [1499, 699] width 26 height 26
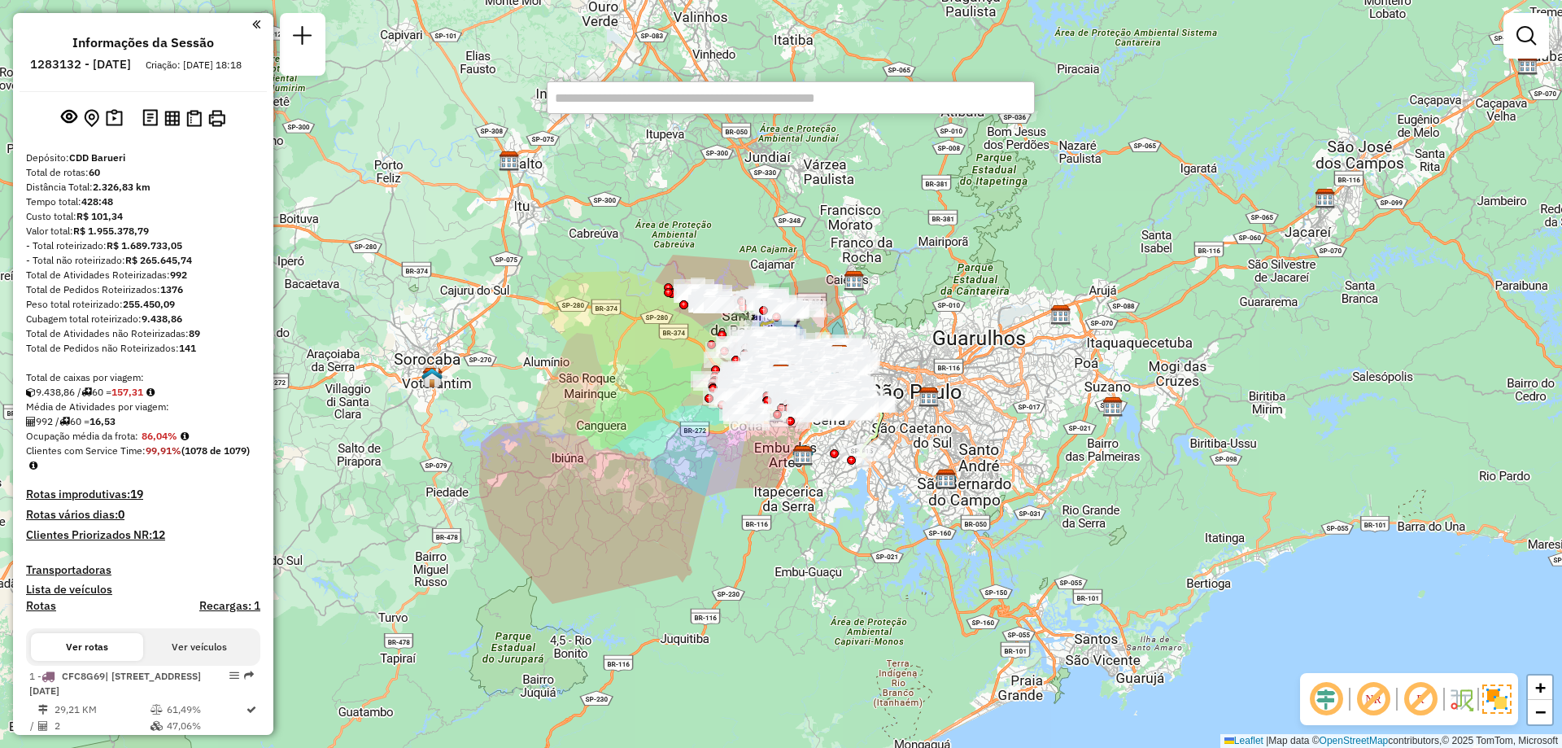
paste input "*****"
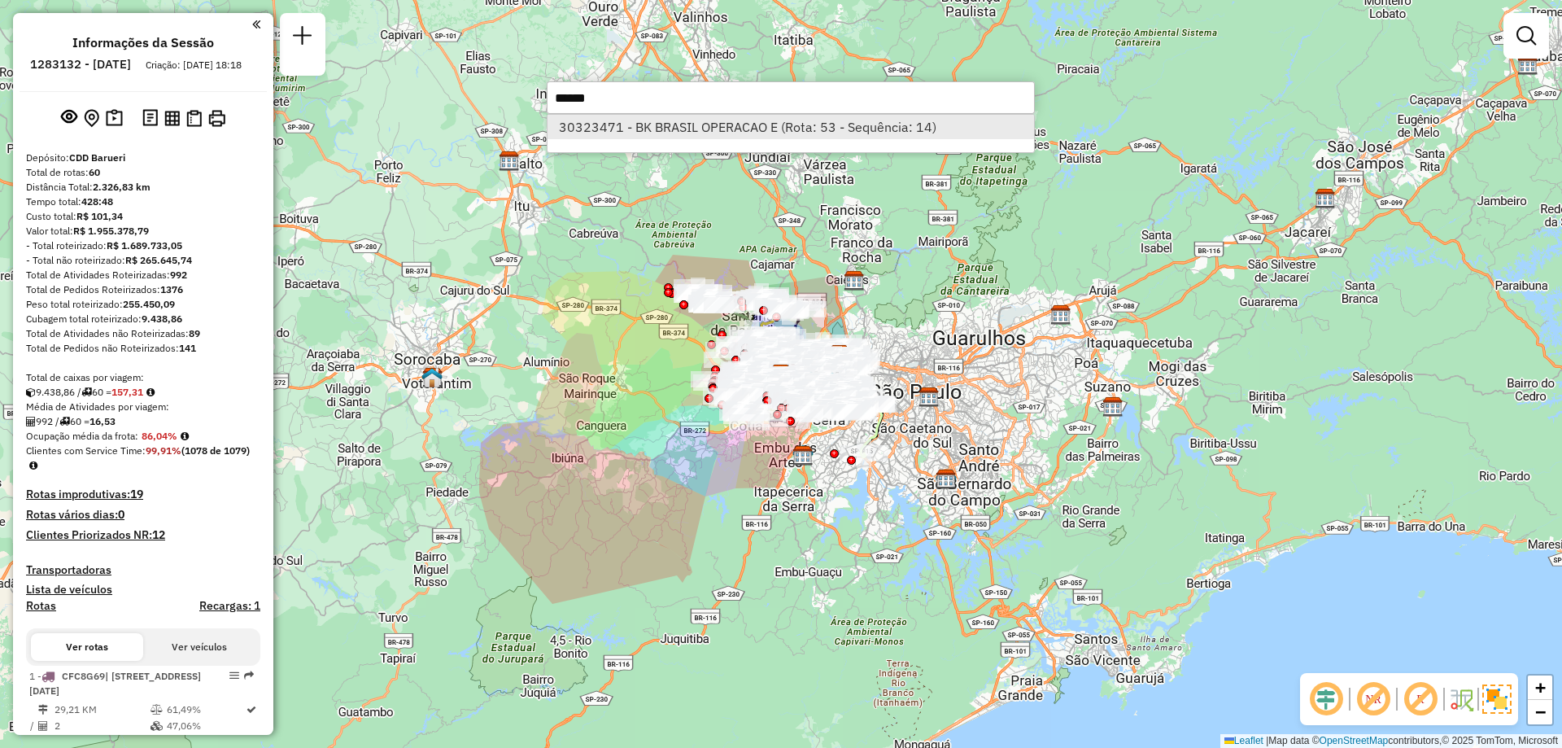
type input "*****"
click at [597, 119] on li "30323471 - BK BRASIL OPERACAO E (Rota: 53 - Sequência: 14)" at bounding box center [791, 127] width 487 height 24
select select "**********"
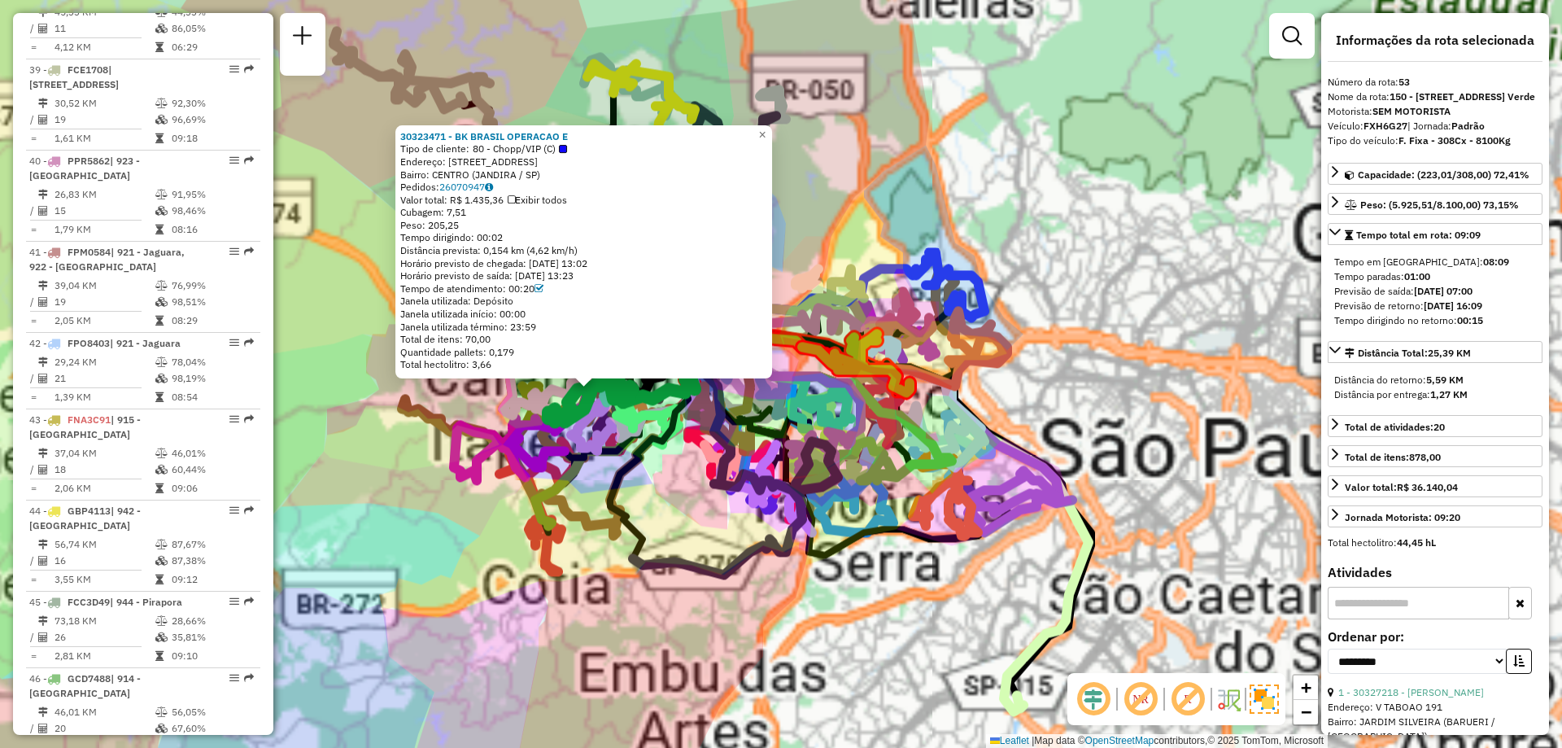
scroll to position [5582, 0]
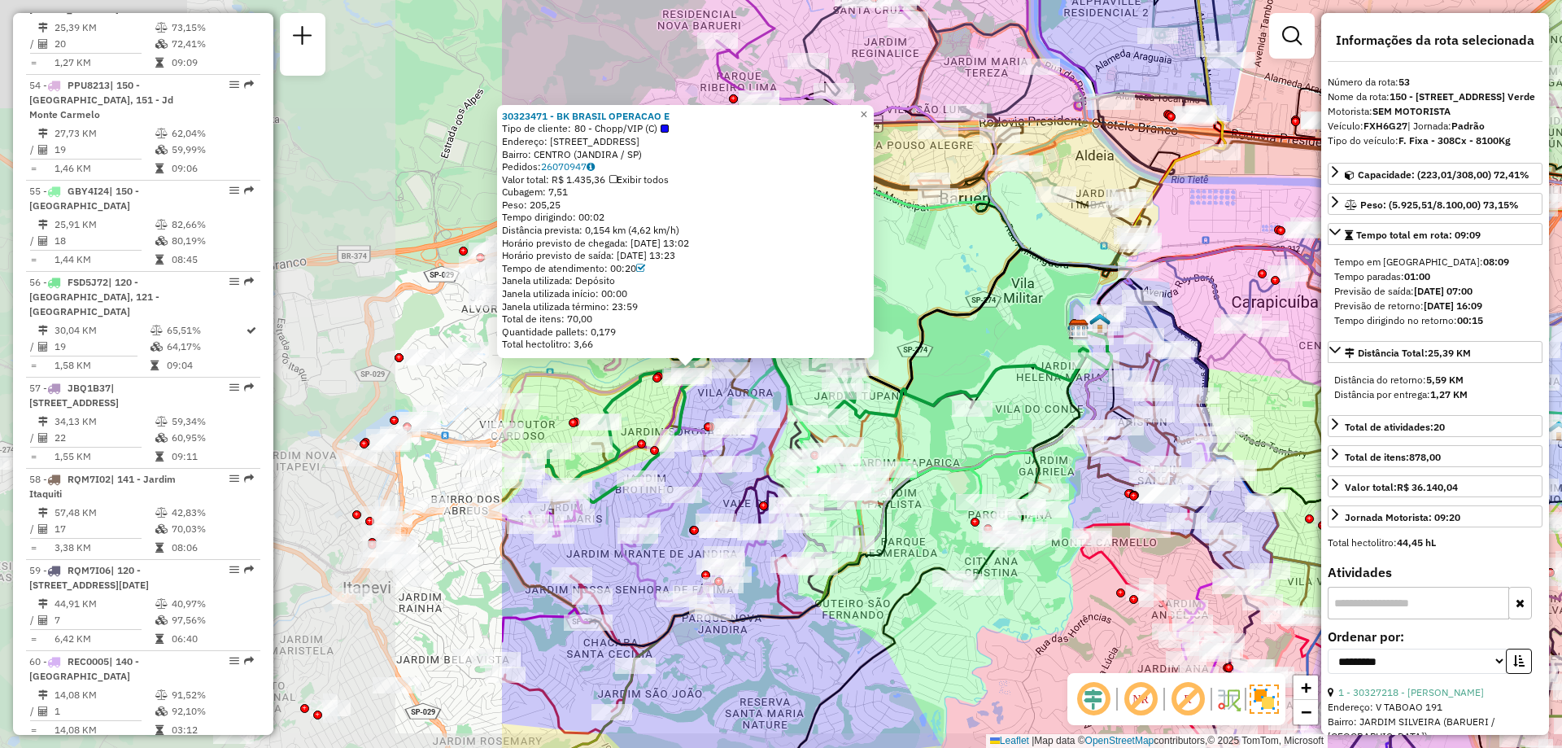
drag, startPoint x: 570, startPoint y: 460, endPoint x: 1255, endPoint y: 408, distance: 687.1
click at [1255, 408] on div "30323471 - BK BRASIL OPERACAO E Tipo de cliente: 80 - Chopp/VIP (C) Endereço: R…" at bounding box center [781, 374] width 1562 height 748
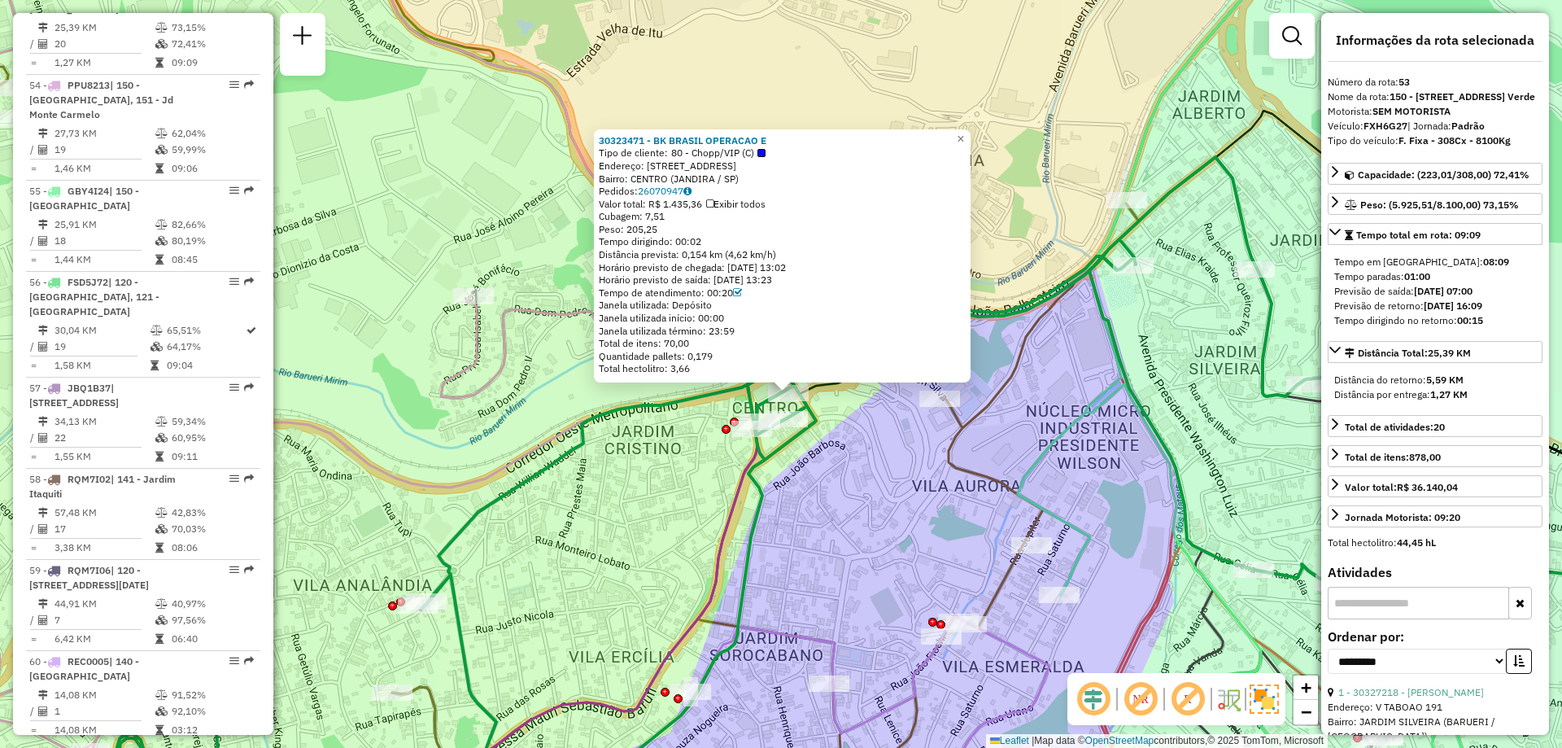
drag, startPoint x: 869, startPoint y: 378, endPoint x: 815, endPoint y: 433, distance: 76.5
click at [815, 433] on icon at bounding box center [779, 516] width 1352 height 719
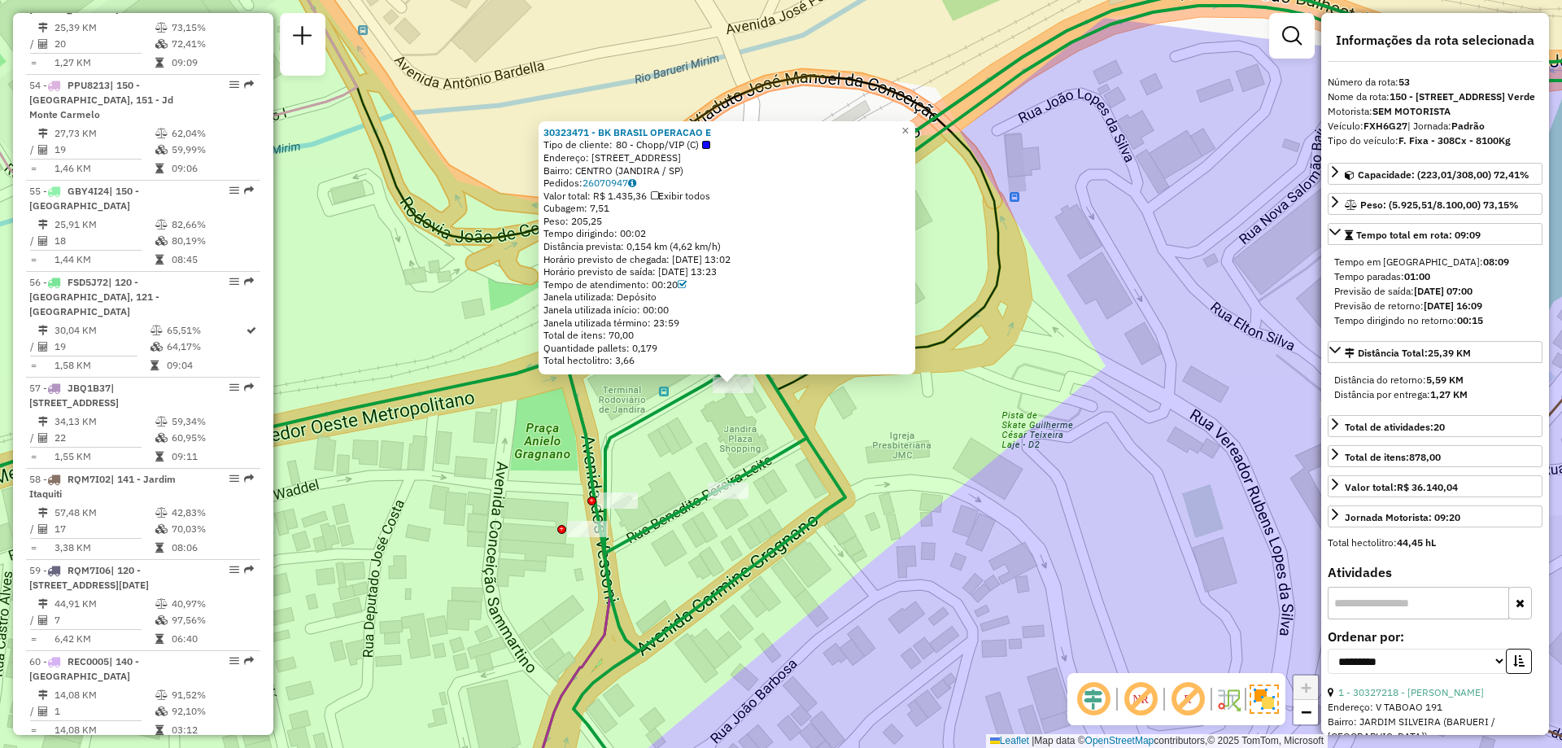
drag, startPoint x: 762, startPoint y: 370, endPoint x: 771, endPoint y: 411, distance: 41.7
click at [771, 411] on div "Rota 9 - Placa CRW6B01 30345852 - CELIA MARIA SANTOS 30323471 - BK BRASIL OPERA…" at bounding box center [781, 374] width 1562 height 748
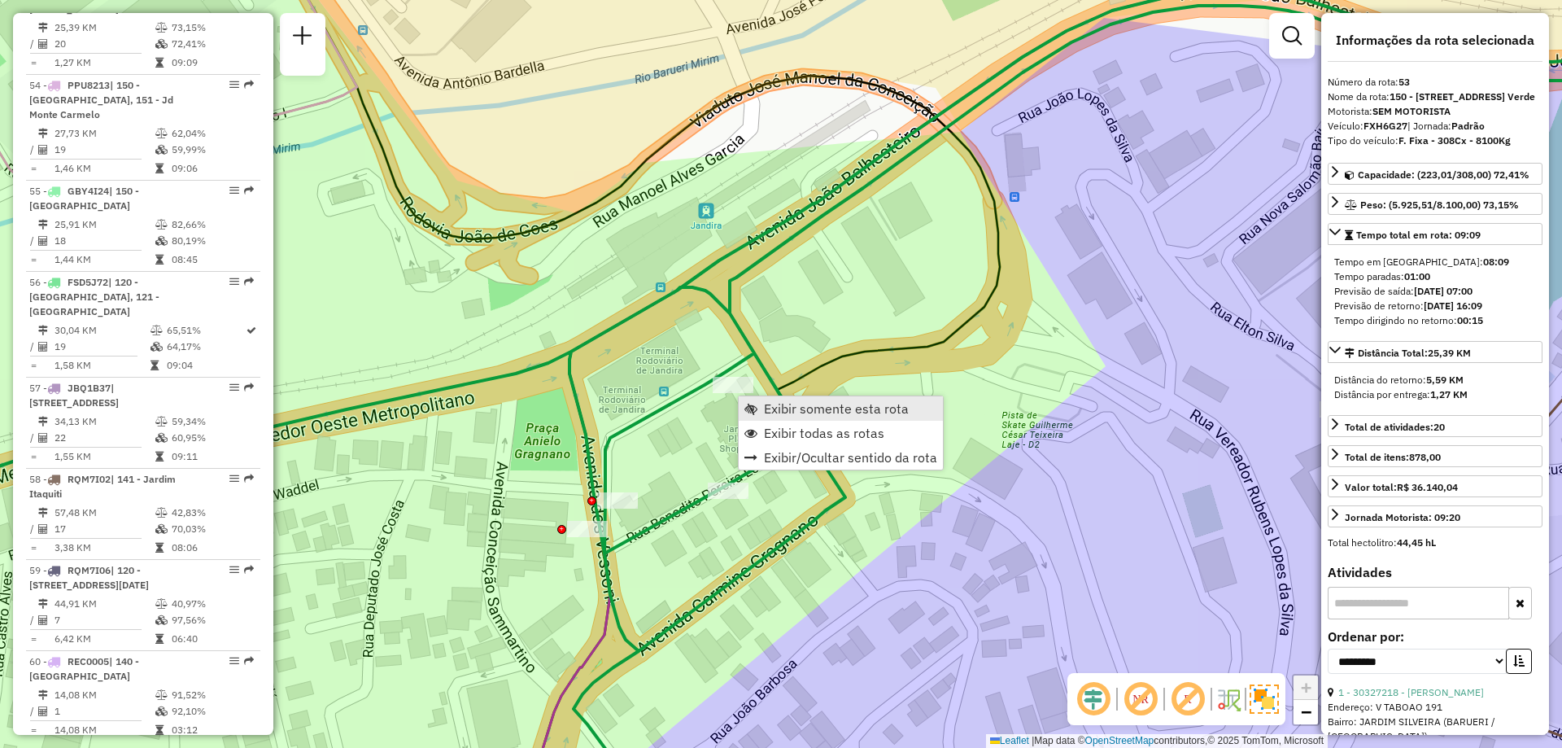
click at [779, 408] on span "Exibir somente esta rota" at bounding box center [836, 408] width 145 height 13
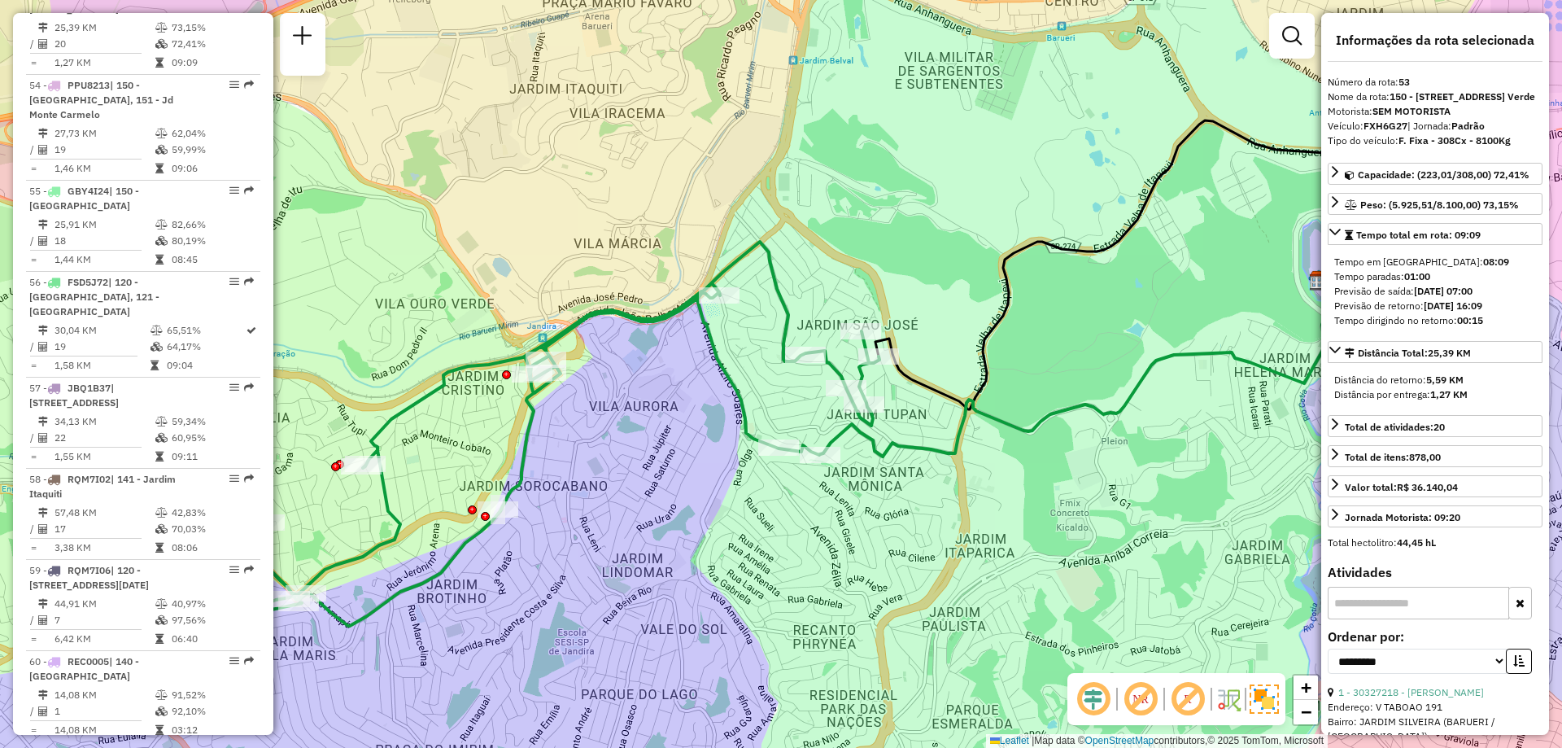
drag, startPoint x: 597, startPoint y: 383, endPoint x: 680, endPoint y: 389, distance: 83.2
click at [680, 389] on div "Janela de atendimento Grade de atendimento Capacidade Transportadoras Veículos …" at bounding box center [781, 374] width 1562 height 748
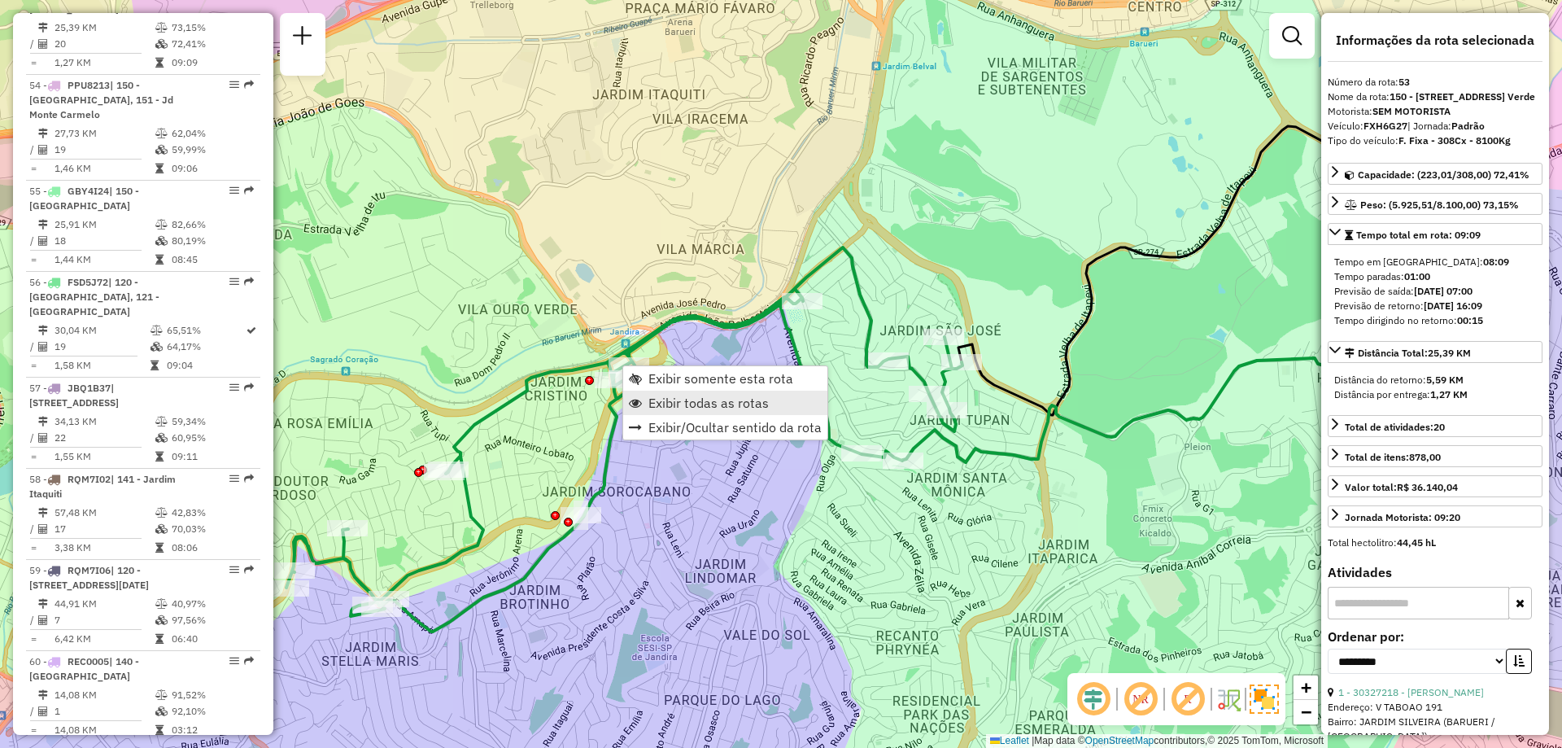
click at [661, 400] on span "Exibir todas as rotas" at bounding box center [709, 402] width 120 height 13
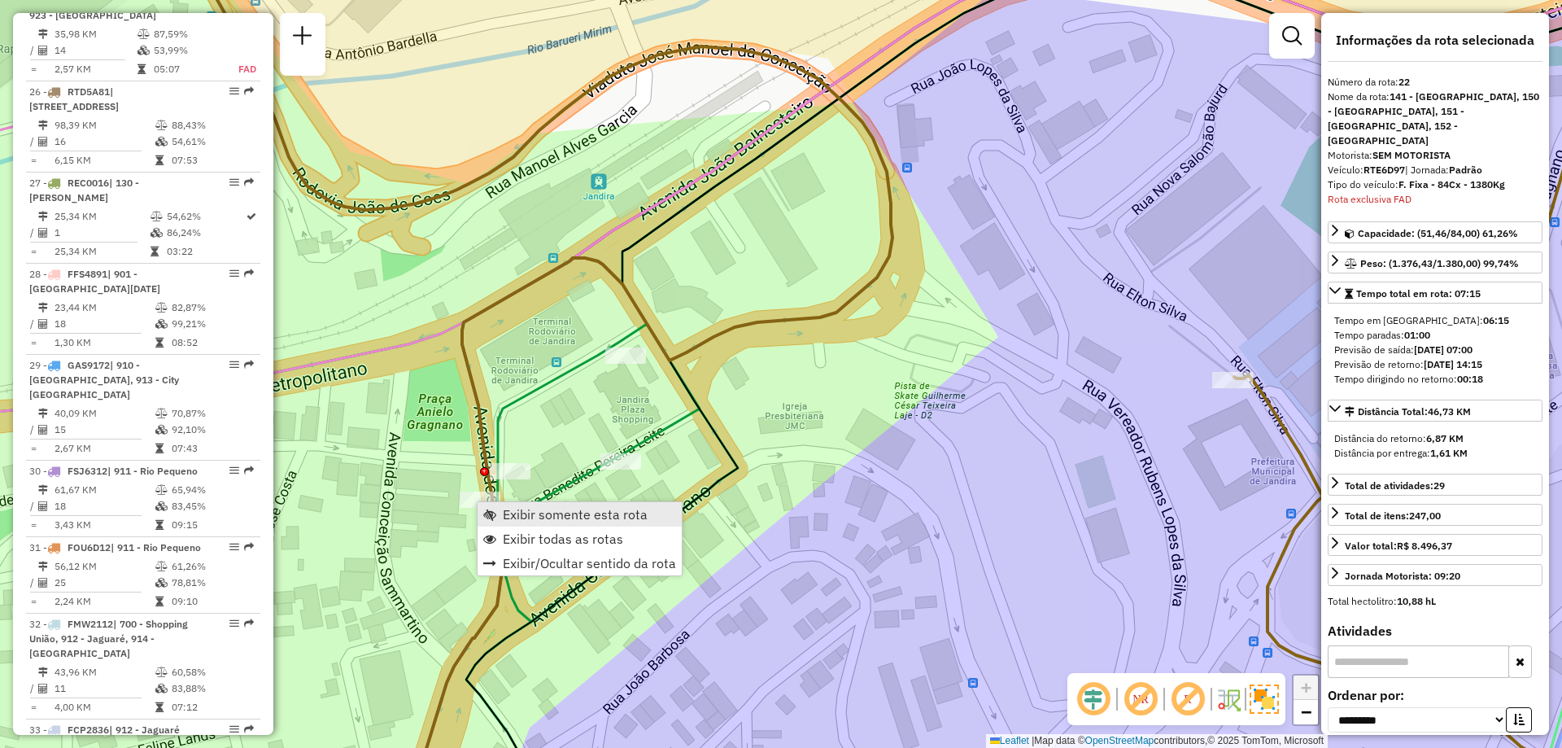
scroll to position [2684, 0]
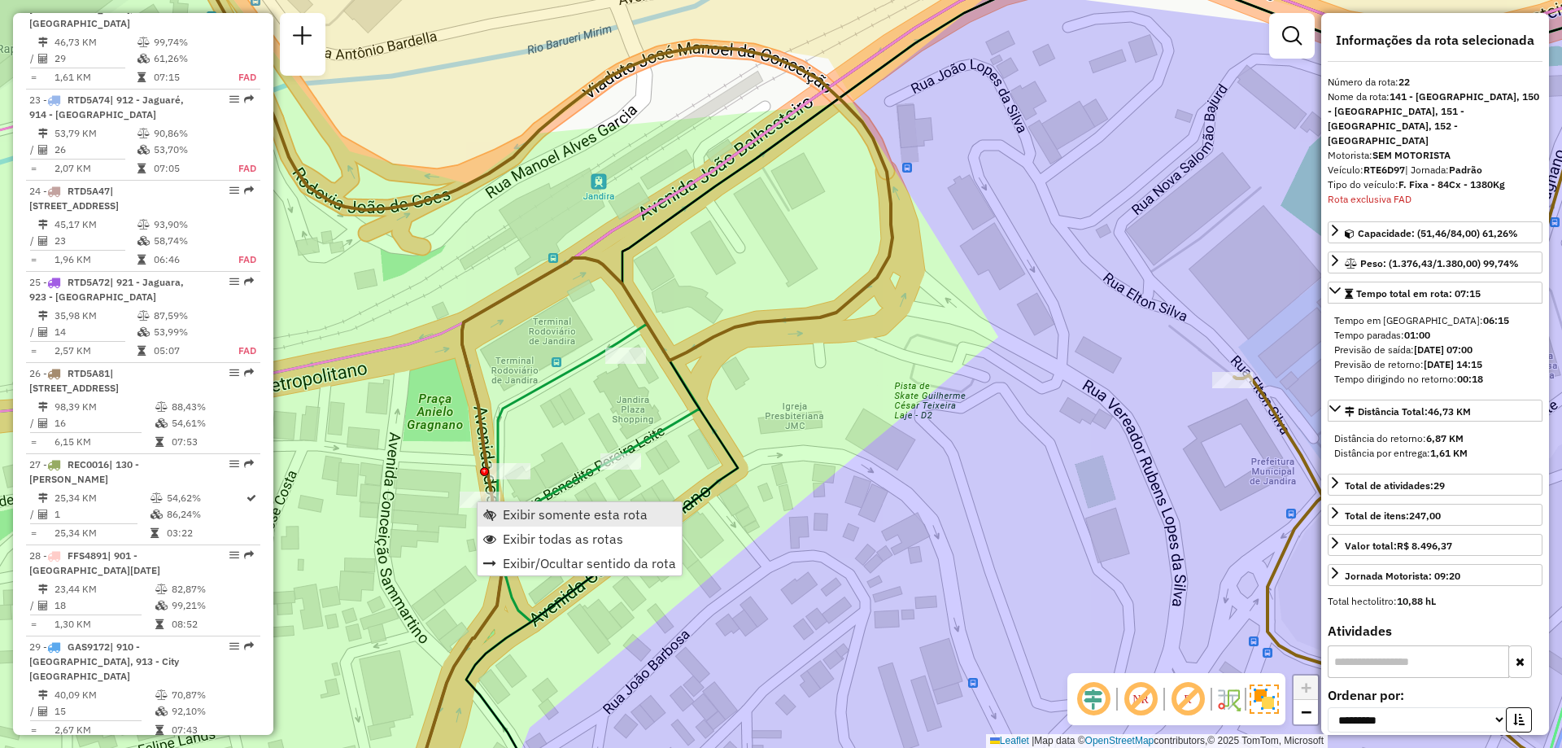
click at [526, 511] on span "Exibir somente esta rota" at bounding box center [575, 514] width 145 height 13
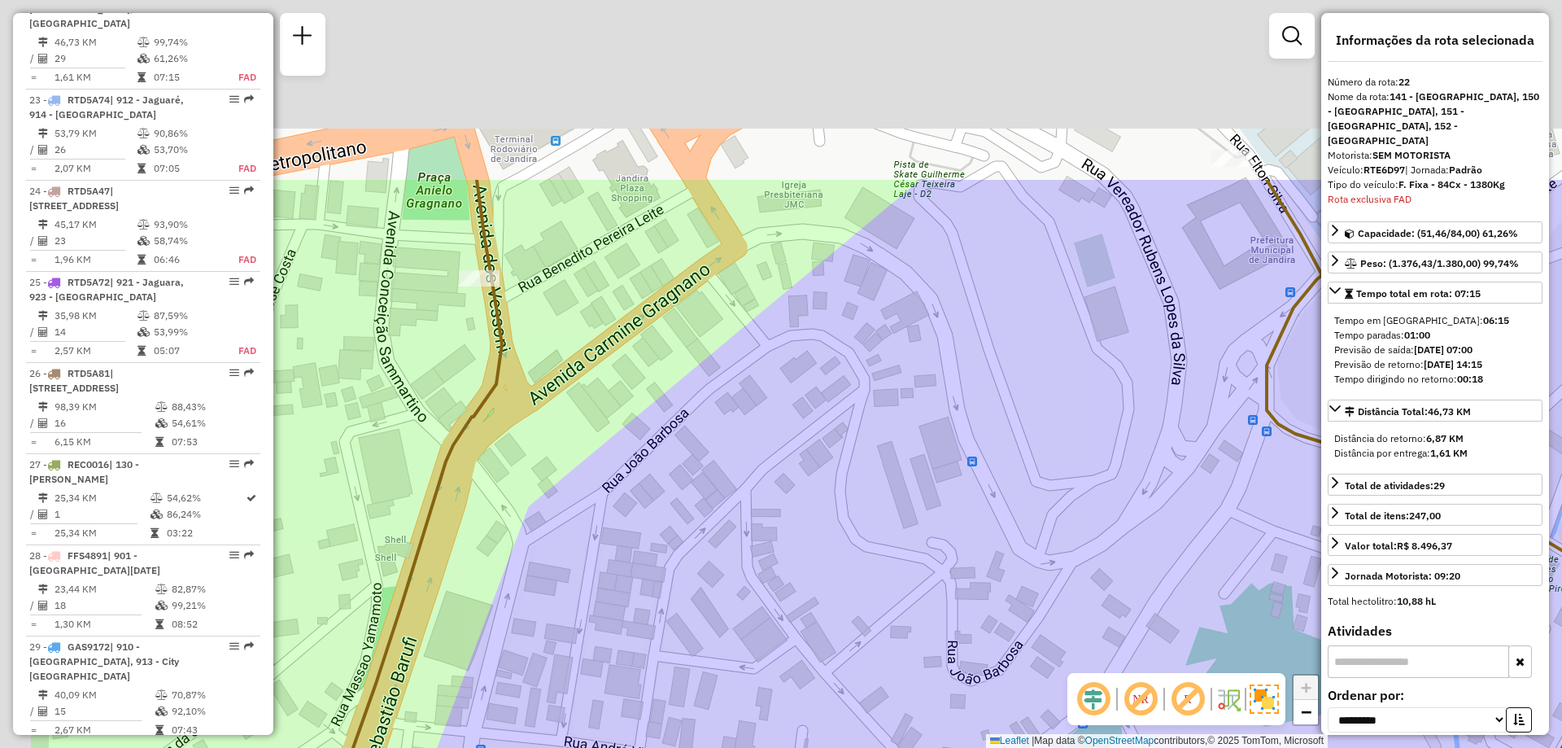
drag, startPoint x: 701, startPoint y: 237, endPoint x: 963, endPoint y: 576, distance: 428.2
click at [963, 576] on div "Janela de atendimento Grade de atendimento Capacidade Transportadoras Veículos …" at bounding box center [781, 374] width 1562 height 748
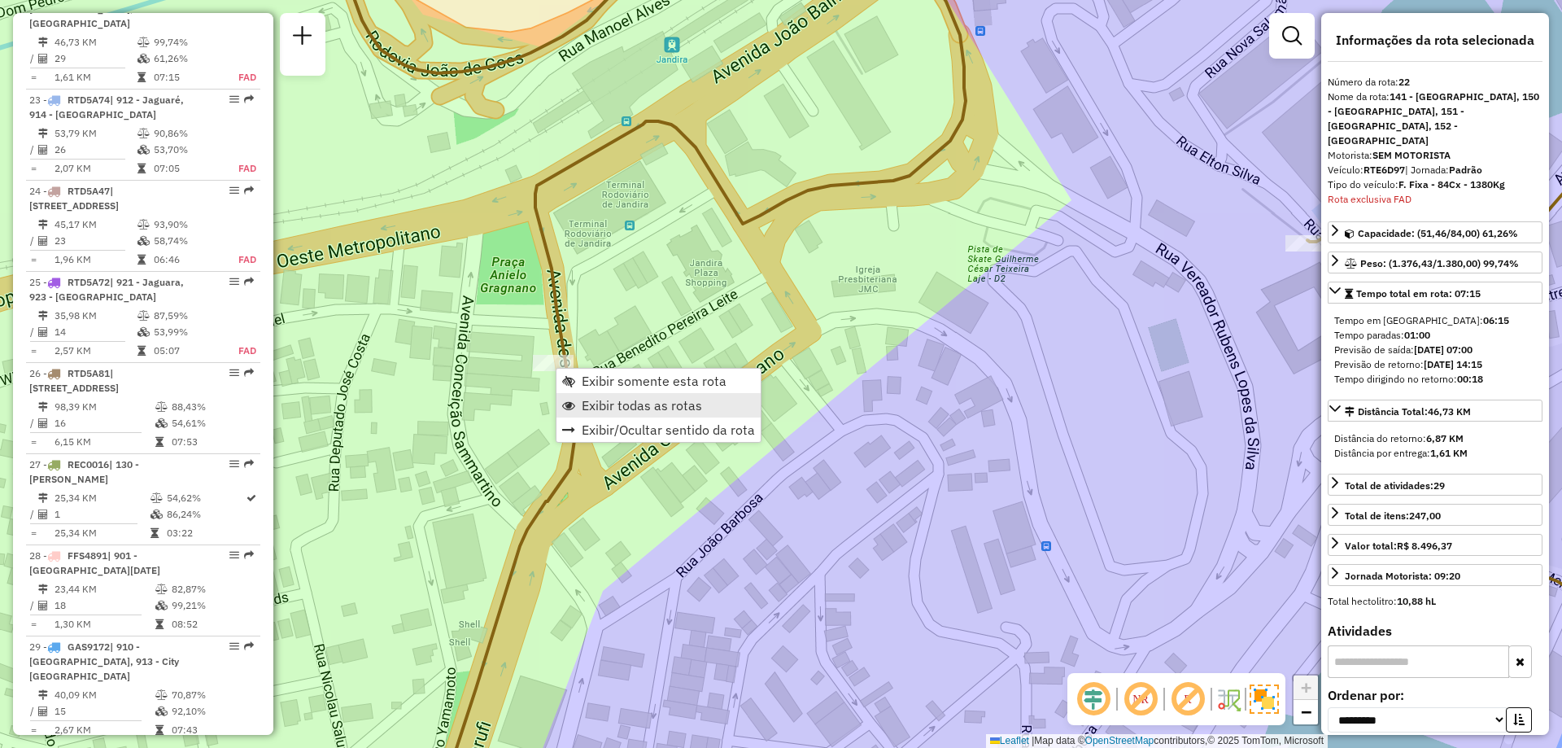
click at [647, 410] on span "Exibir todas as rotas" at bounding box center [642, 405] width 120 height 13
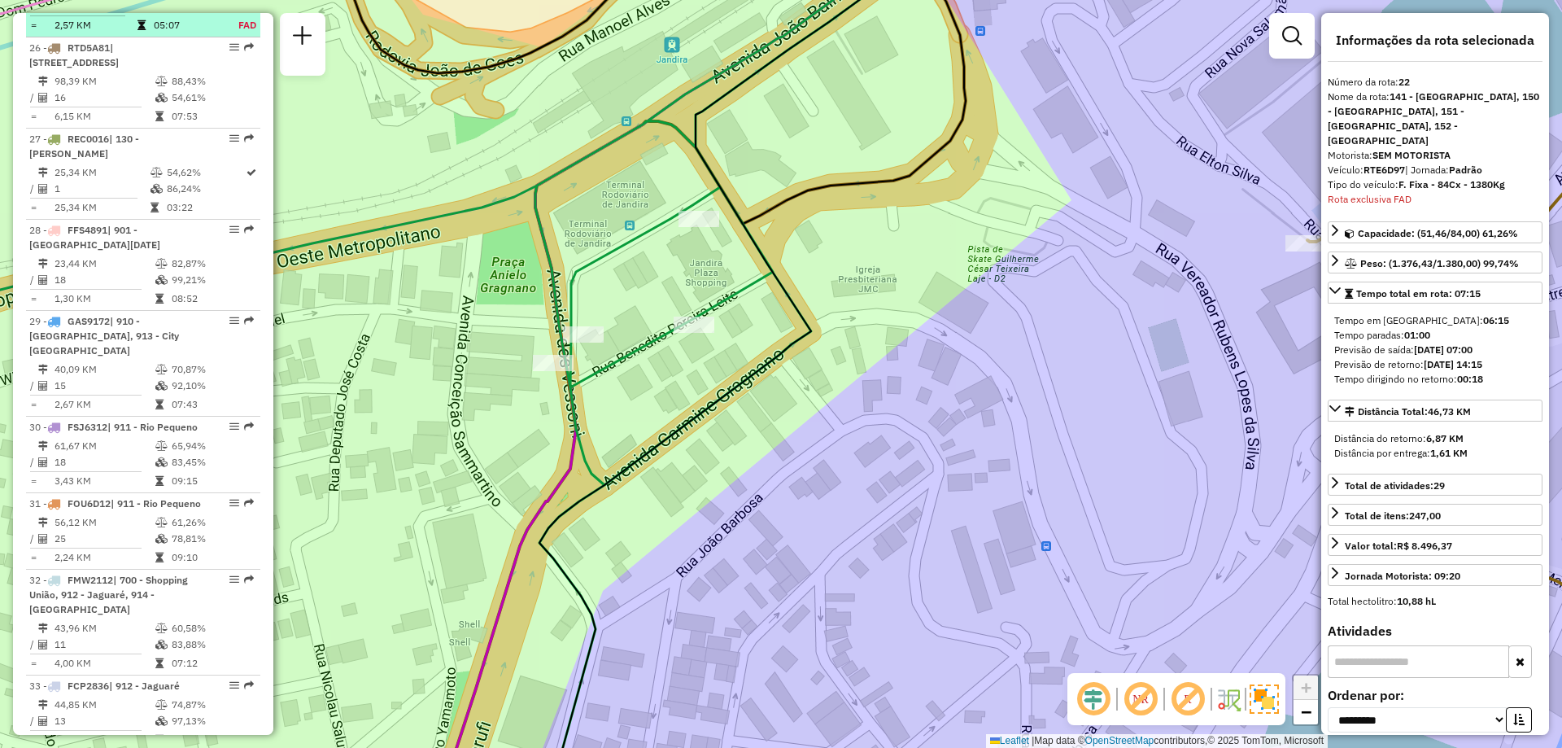
scroll to position [2602, 0]
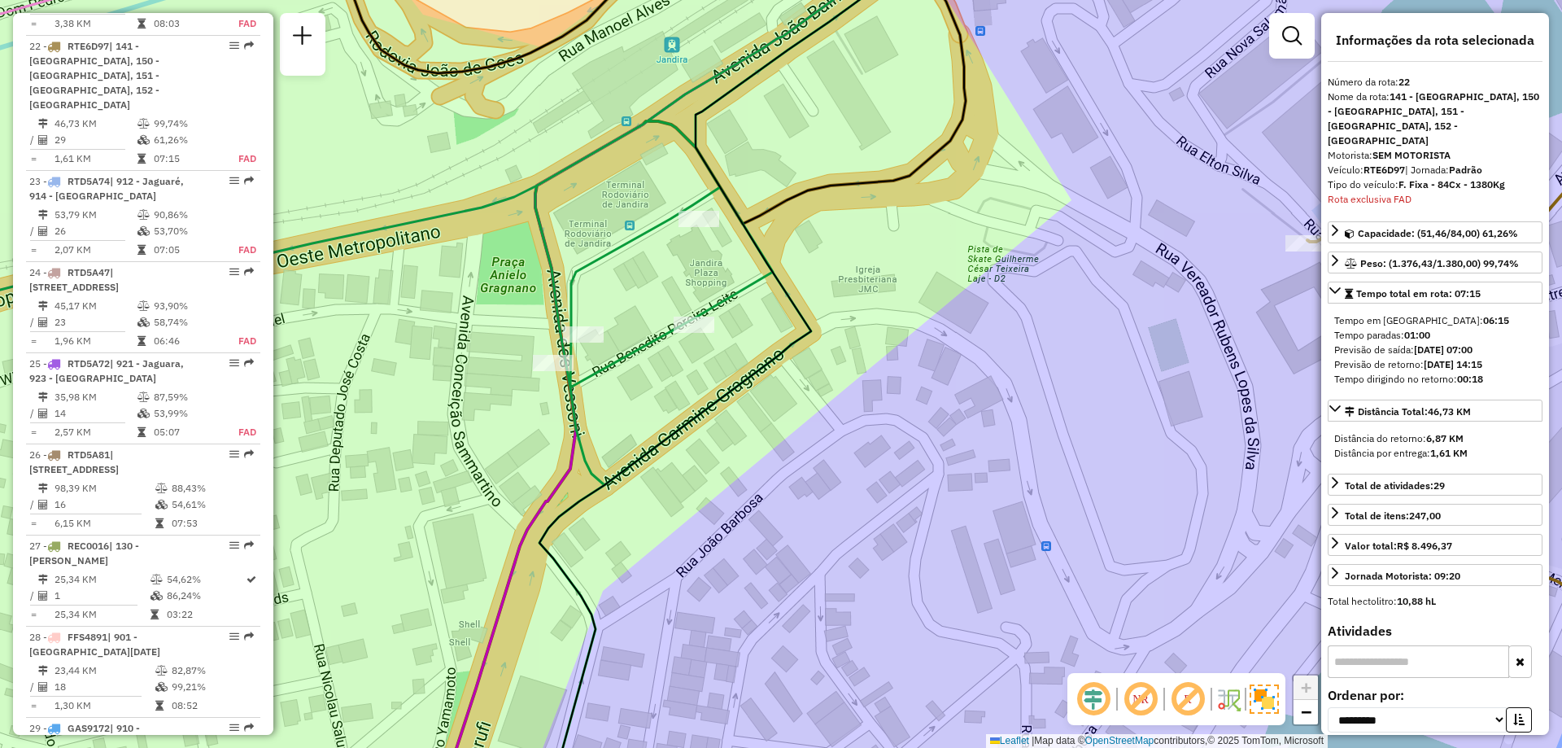
click at [939, 203] on div "Janela de atendimento Grade de atendimento Capacidade Transportadoras Veículos …" at bounding box center [781, 374] width 1562 height 748
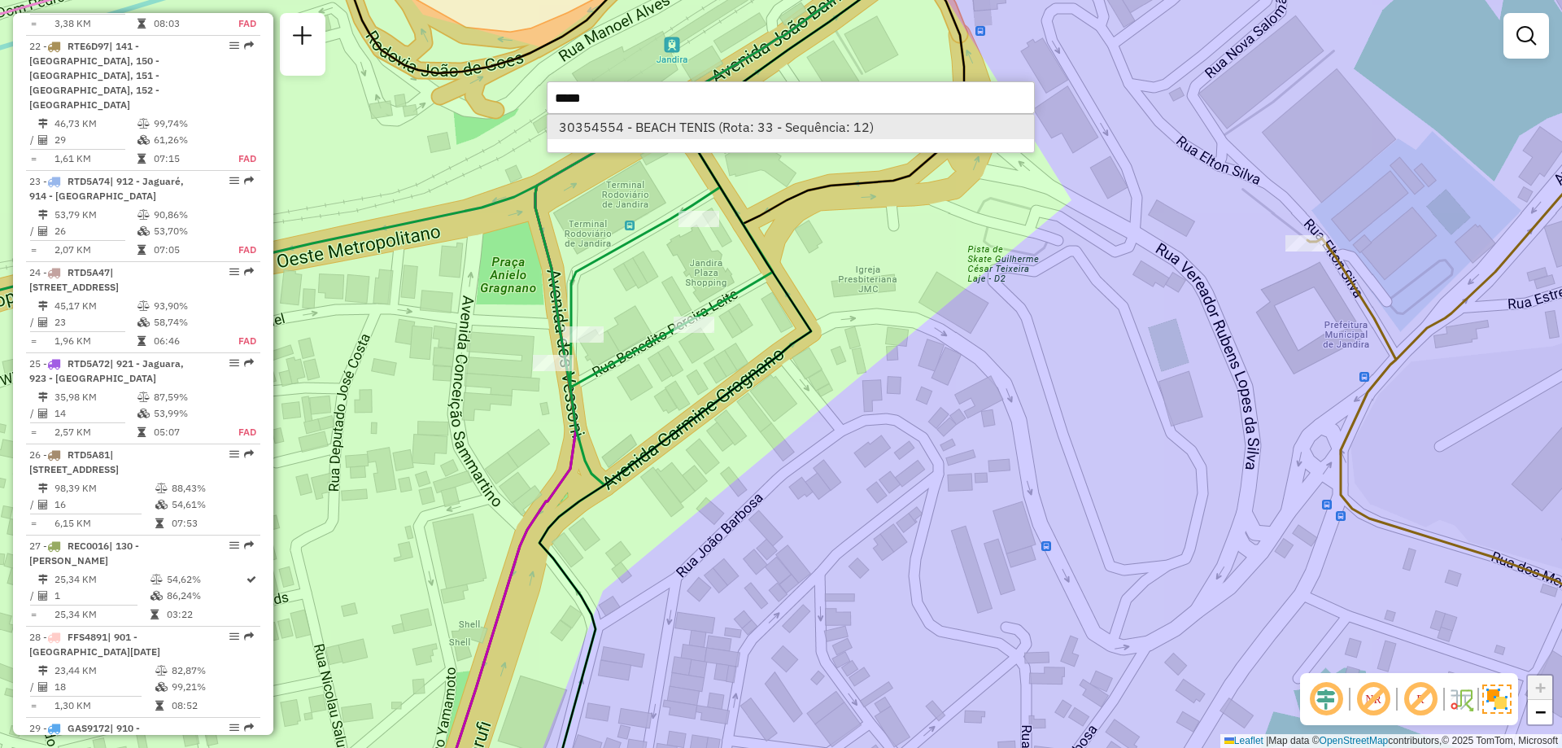
type input "*****"
click at [579, 124] on li "30354554 - BEACH TENIS (Rota: 33 - Sequência: 12)" at bounding box center [791, 127] width 487 height 24
select select "**********"
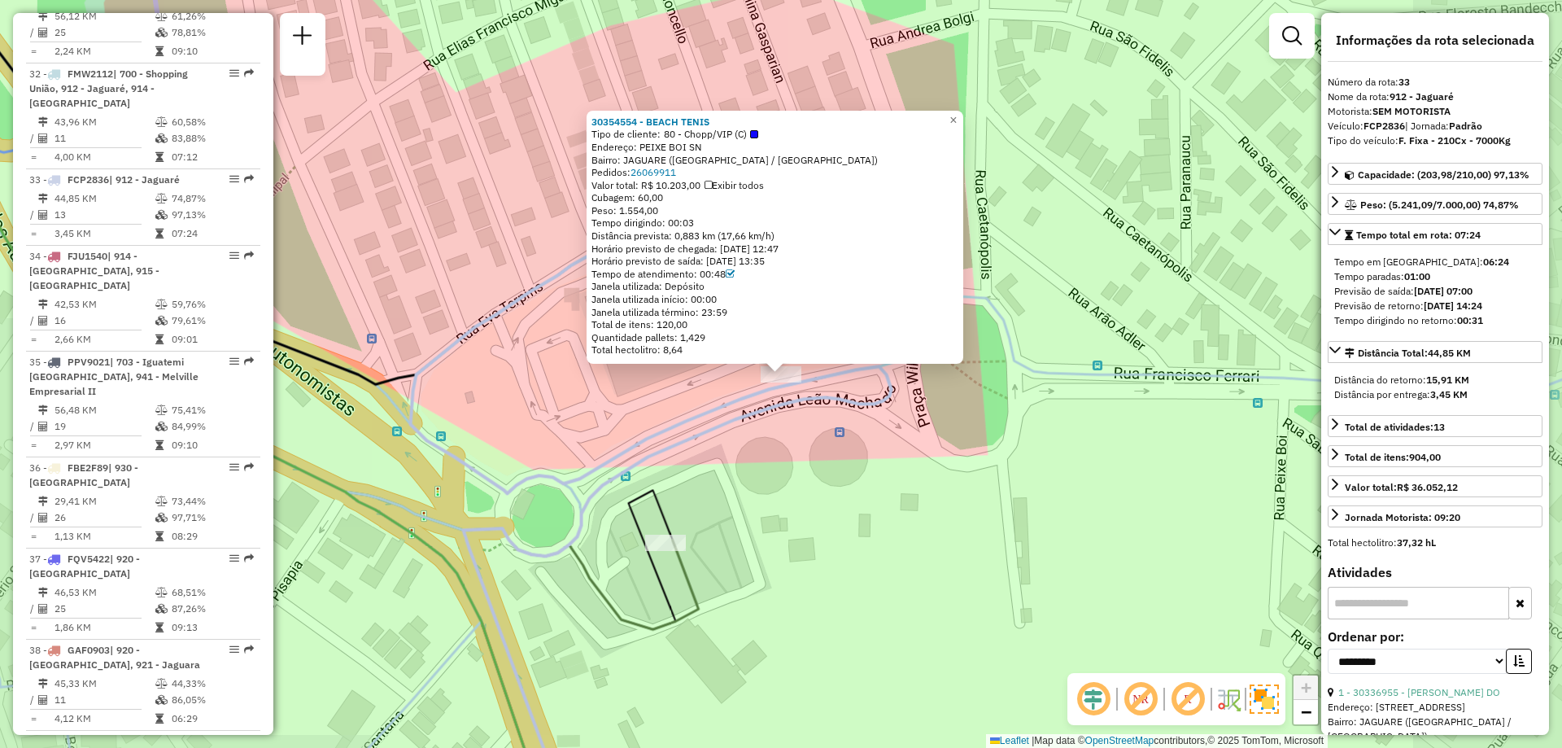
scroll to position [3745, 0]
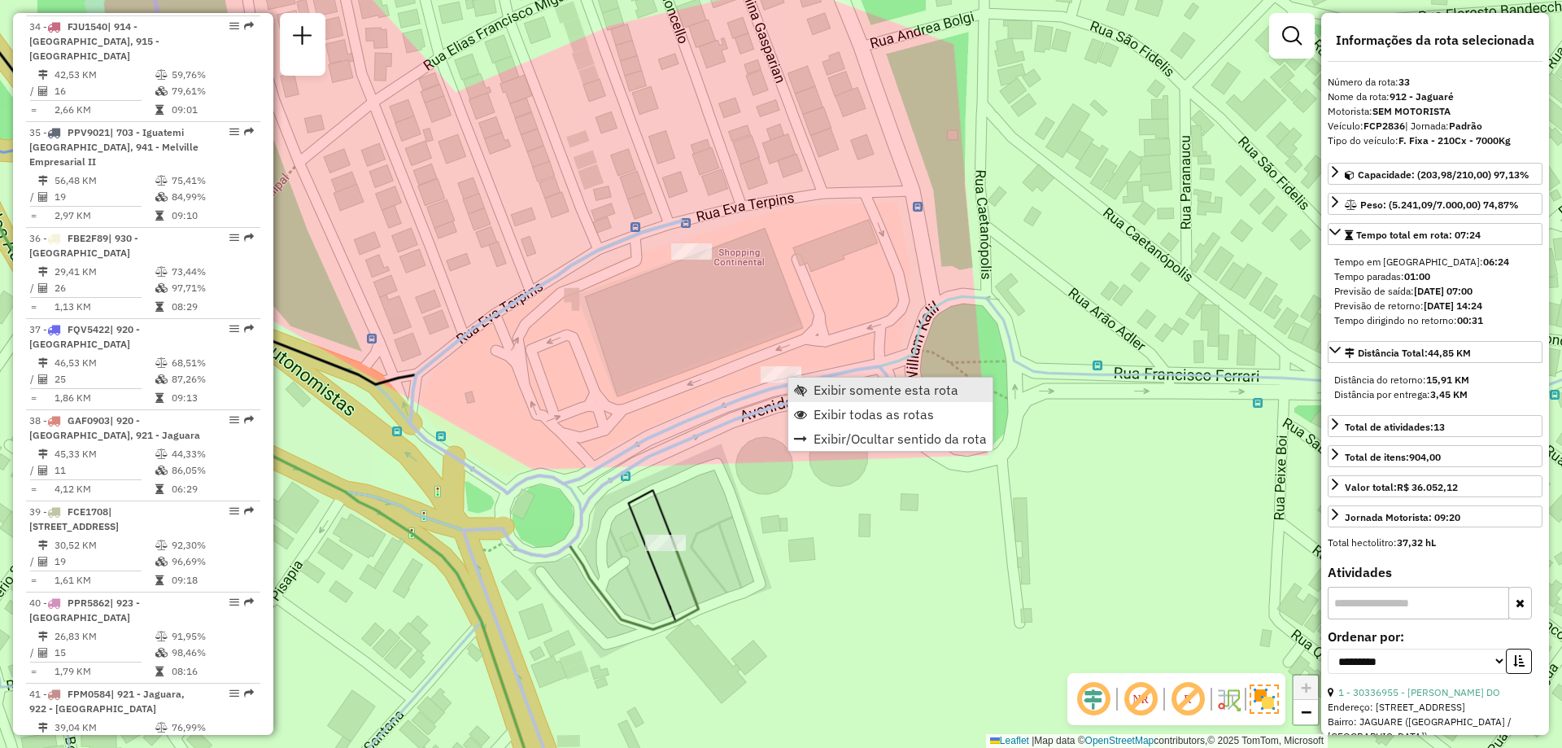
click at [808, 381] on link "Exibir somente esta rota" at bounding box center [891, 390] width 204 height 24
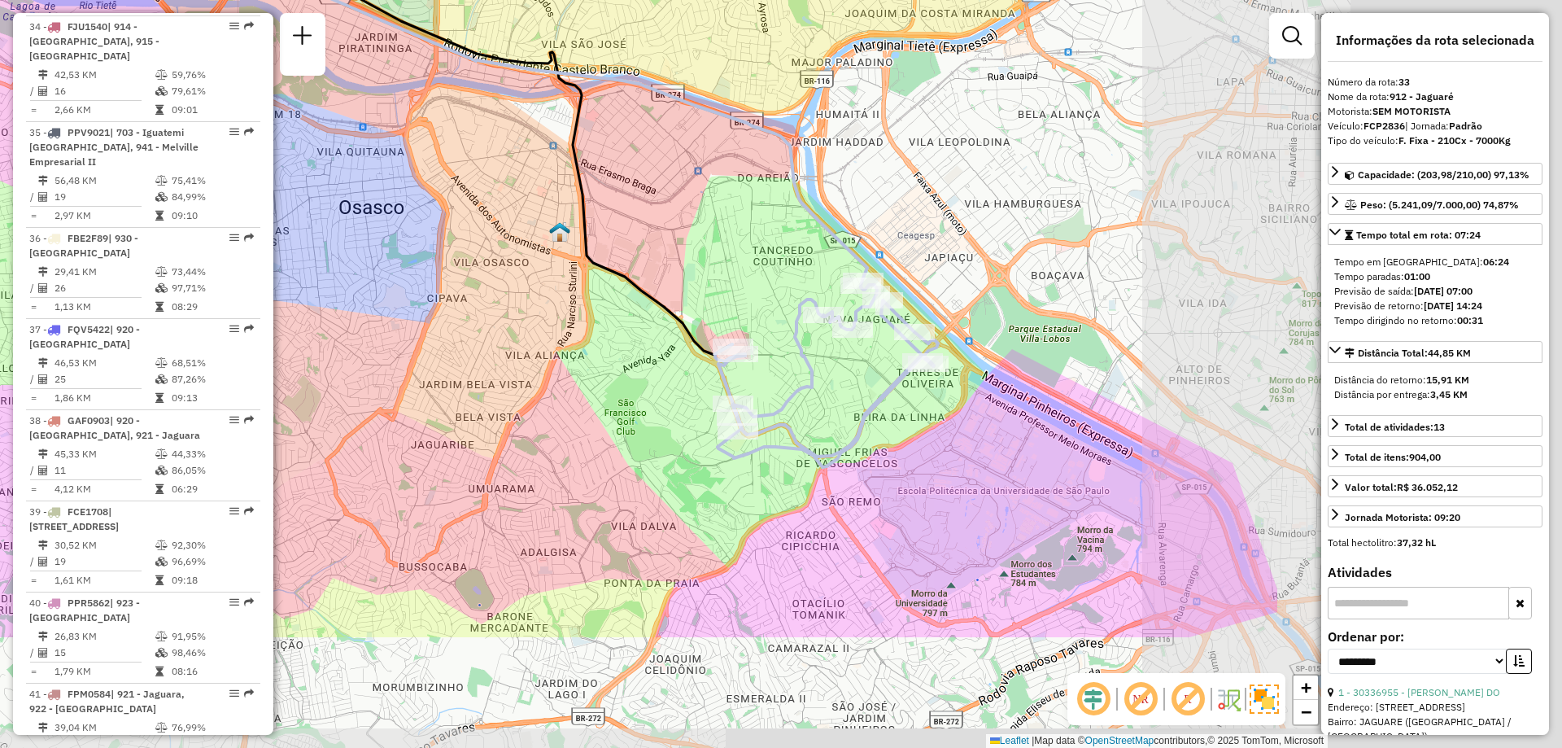
drag, startPoint x: 1164, startPoint y: 512, endPoint x: 604, endPoint y: 316, distance: 593.2
click at [721, 326] on div "Janela de atendimento Grade de atendimento Capacidade Transportadoras Veículos …" at bounding box center [781, 374] width 1562 height 748
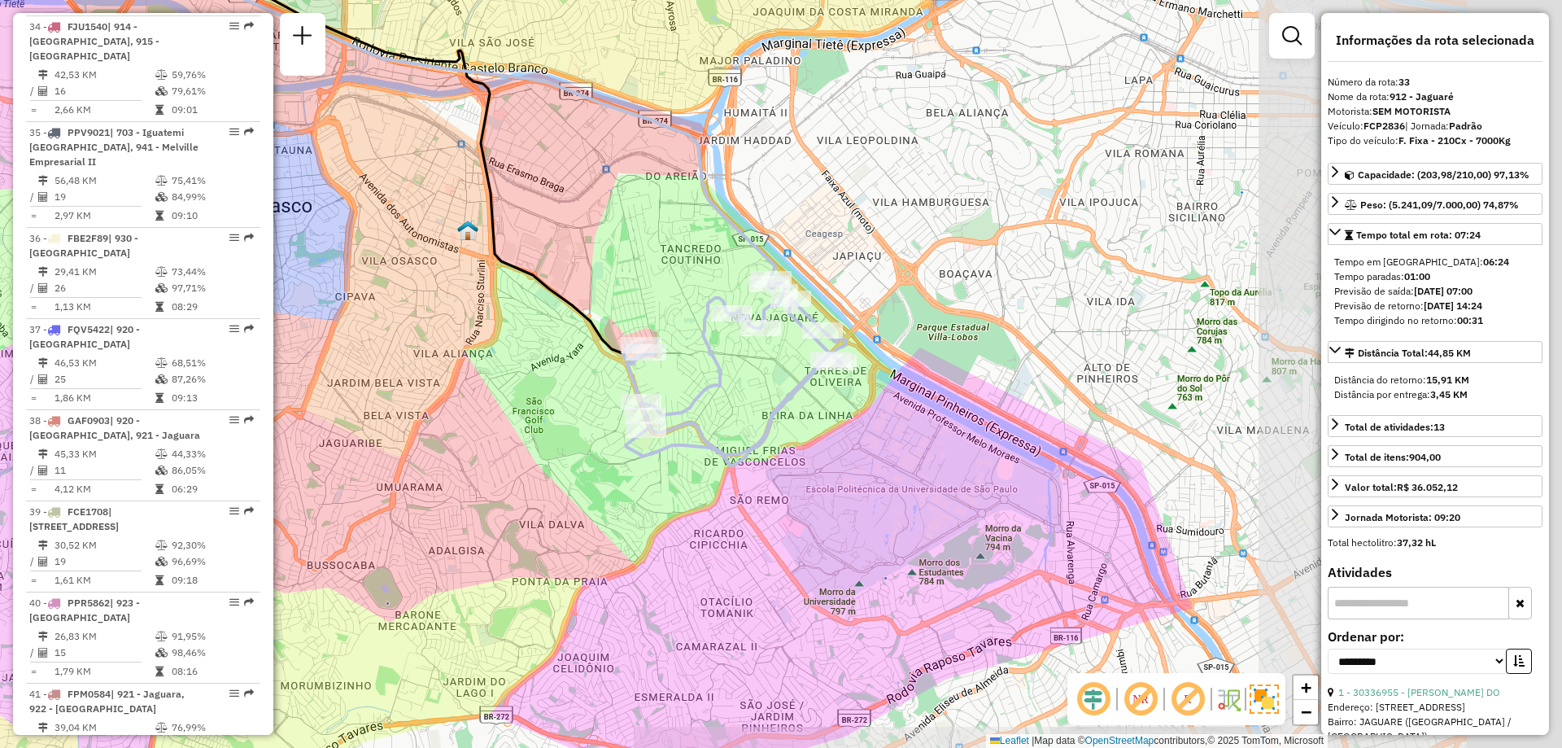
drag, startPoint x: 604, startPoint y: 316, endPoint x: 535, endPoint y: 317, distance: 68.4
click at [535, 317] on div "Janela de atendimento Grade de atendimento Capacidade Transportadoras Veículos …" at bounding box center [781, 374] width 1562 height 748
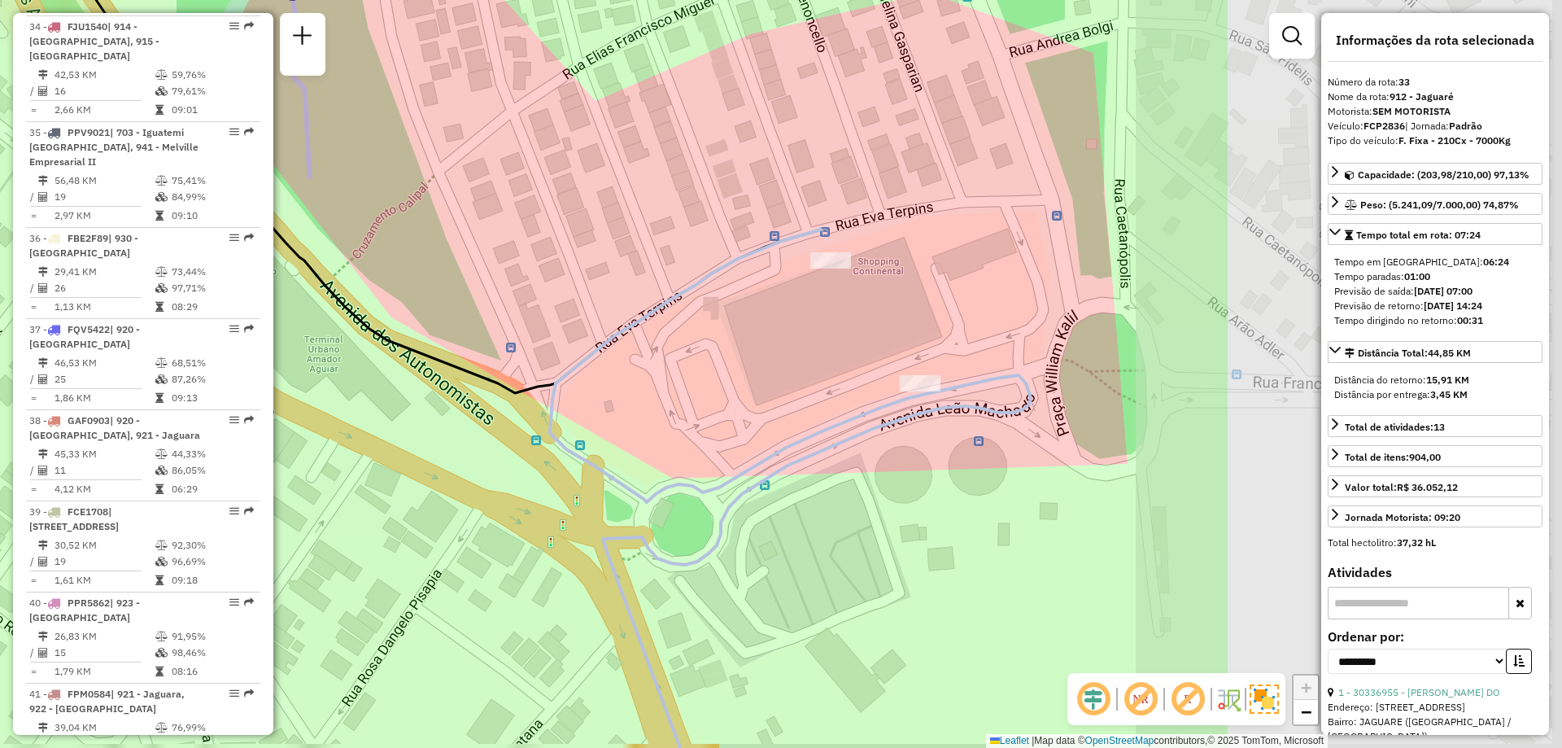
drag, startPoint x: 844, startPoint y: 263, endPoint x: 330, endPoint y: 231, distance: 514.5
click at [325, 231] on div "Janela de atendimento Grade de atendimento Capacidade Transportadoras Veículos …" at bounding box center [781, 374] width 1562 height 748
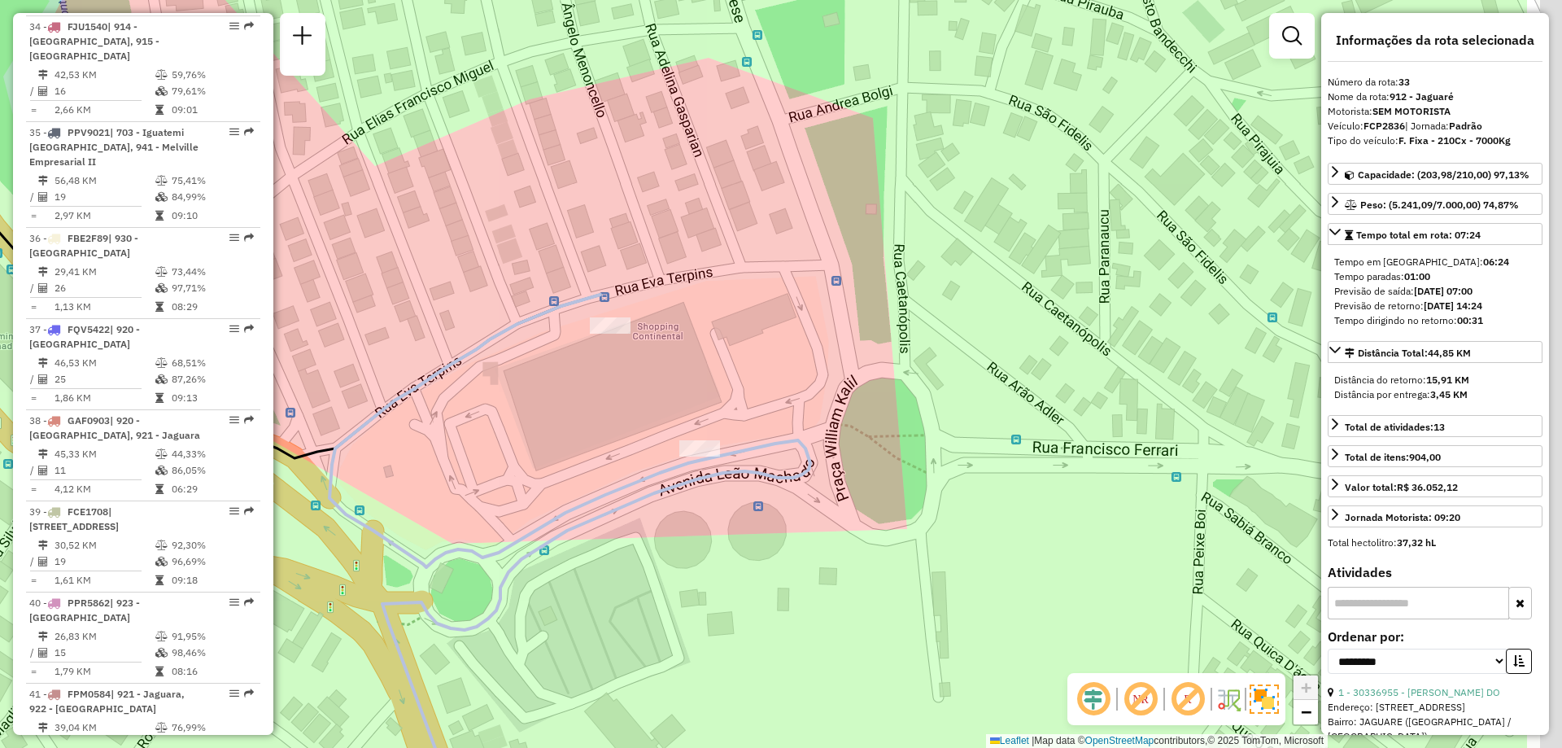
drag, startPoint x: 729, startPoint y: 255, endPoint x: 646, endPoint y: 244, distance: 83.7
click at [652, 242] on div "Janela de atendimento Grade de atendimento Capacidade Transportadoras Veículos …" at bounding box center [781, 374] width 1562 height 748
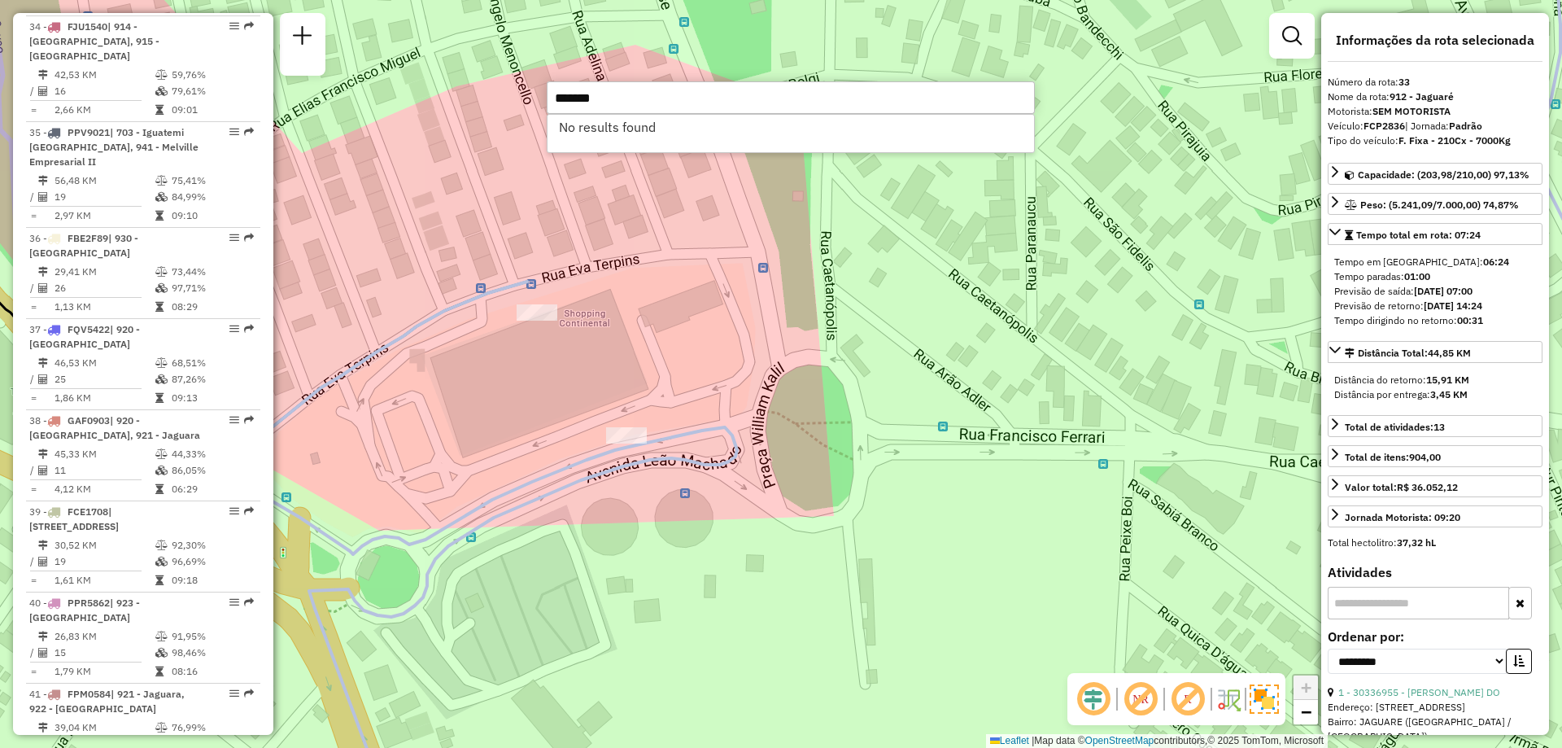
type input "*******"
drag, startPoint x: 624, startPoint y: 110, endPoint x: 474, endPoint y: 103, distance: 149.9
click at [474, 103] on hb-router-mapa "Informações da Sessão 1283132 - 26/09/2025 Criação: 25/09/2025 18:18 Depósito: …" at bounding box center [781, 374] width 1562 height 748
